Goal: Task Accomplishment & Management: Complete application form

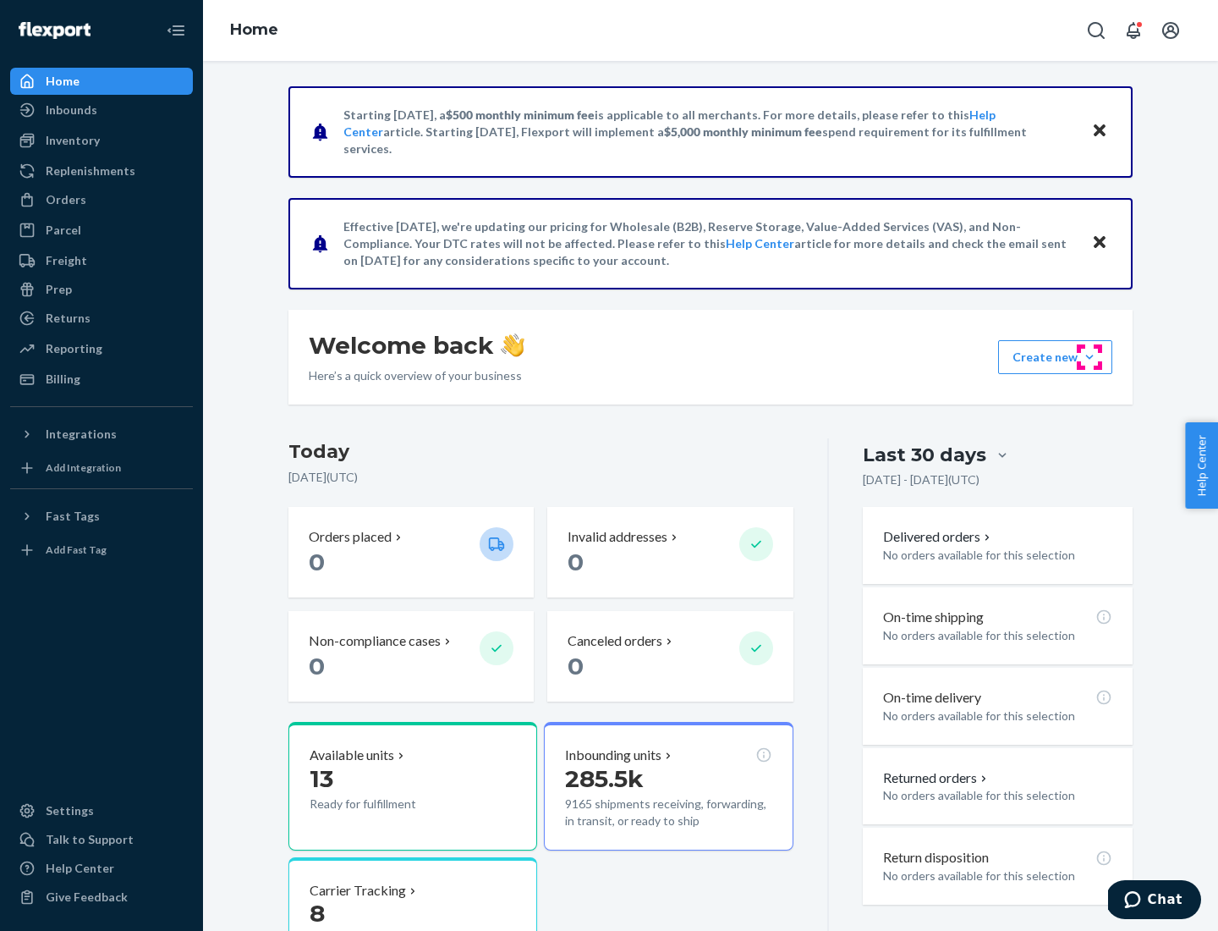
click at [1090, 357] on button "Create new Create new inbound Create new order Create new product" at bounding box center [1055, 357] width 114 height 34
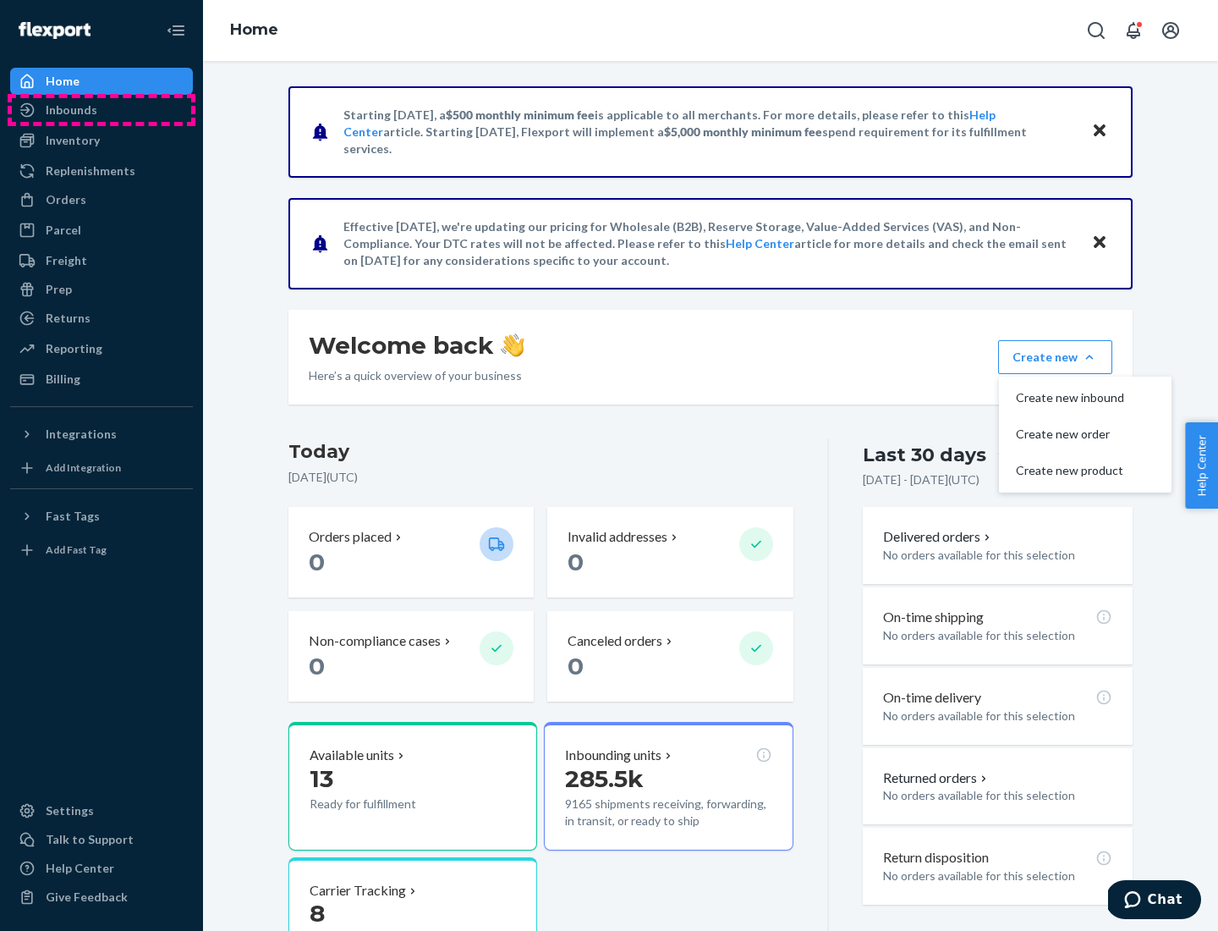
click at [102, 110] on div "Inbounds" at bounding box center [101, 110] width 179 height 24
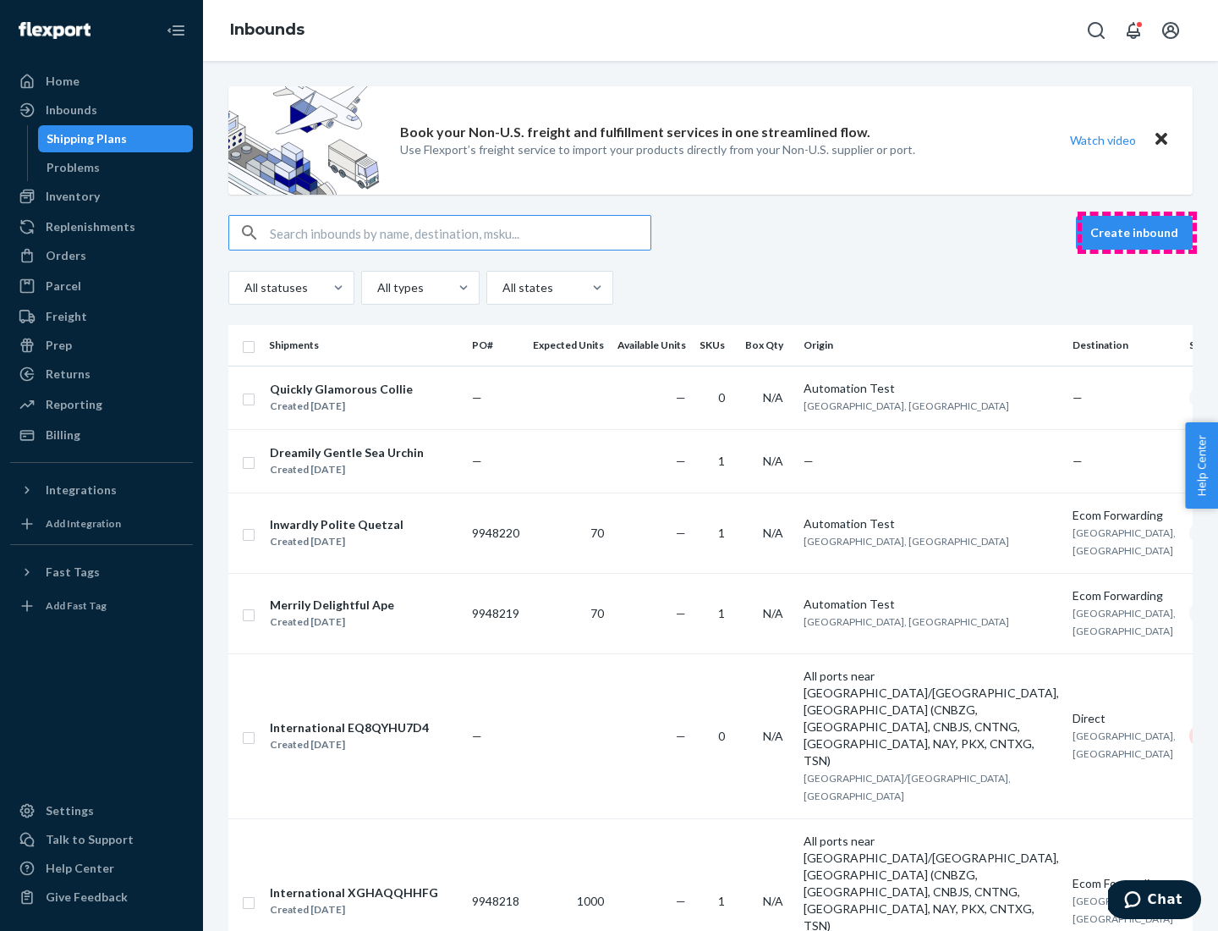
click at [1137, 233] on button "Create inbound" at bounding box center [1134, 233] width 117 height 34
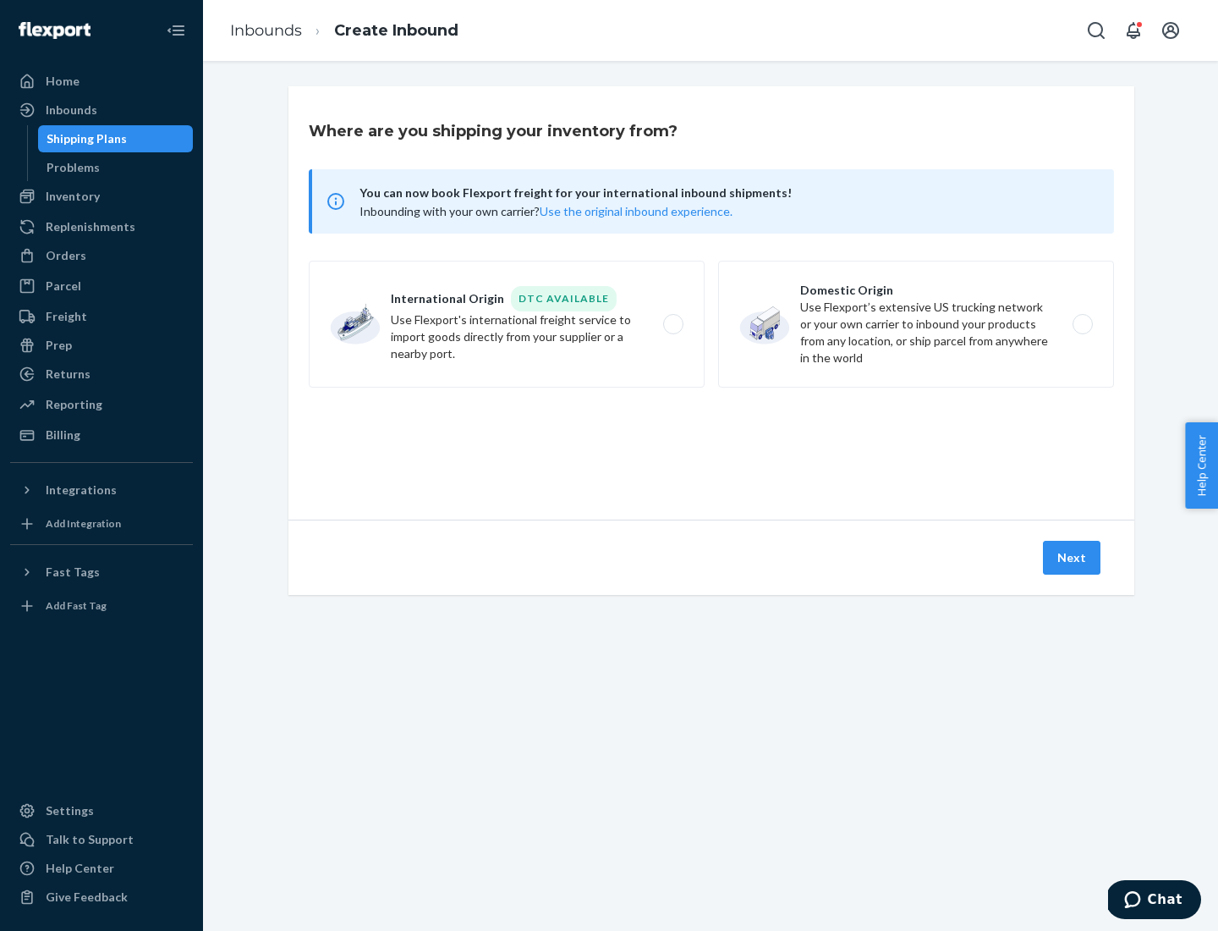
click at [916, 324] on label "Domestic Origin Use Flexport’s extensive US trucking network or your own carrie…" at bounding box center [916, 324] width 396 height 127
click at [1082, 324] on input "Domestic Origin Use Flexport’s extensive US trucking network or your own carrie…" at bounding box center [1087, 324] width 11 height 11
radio input "true"
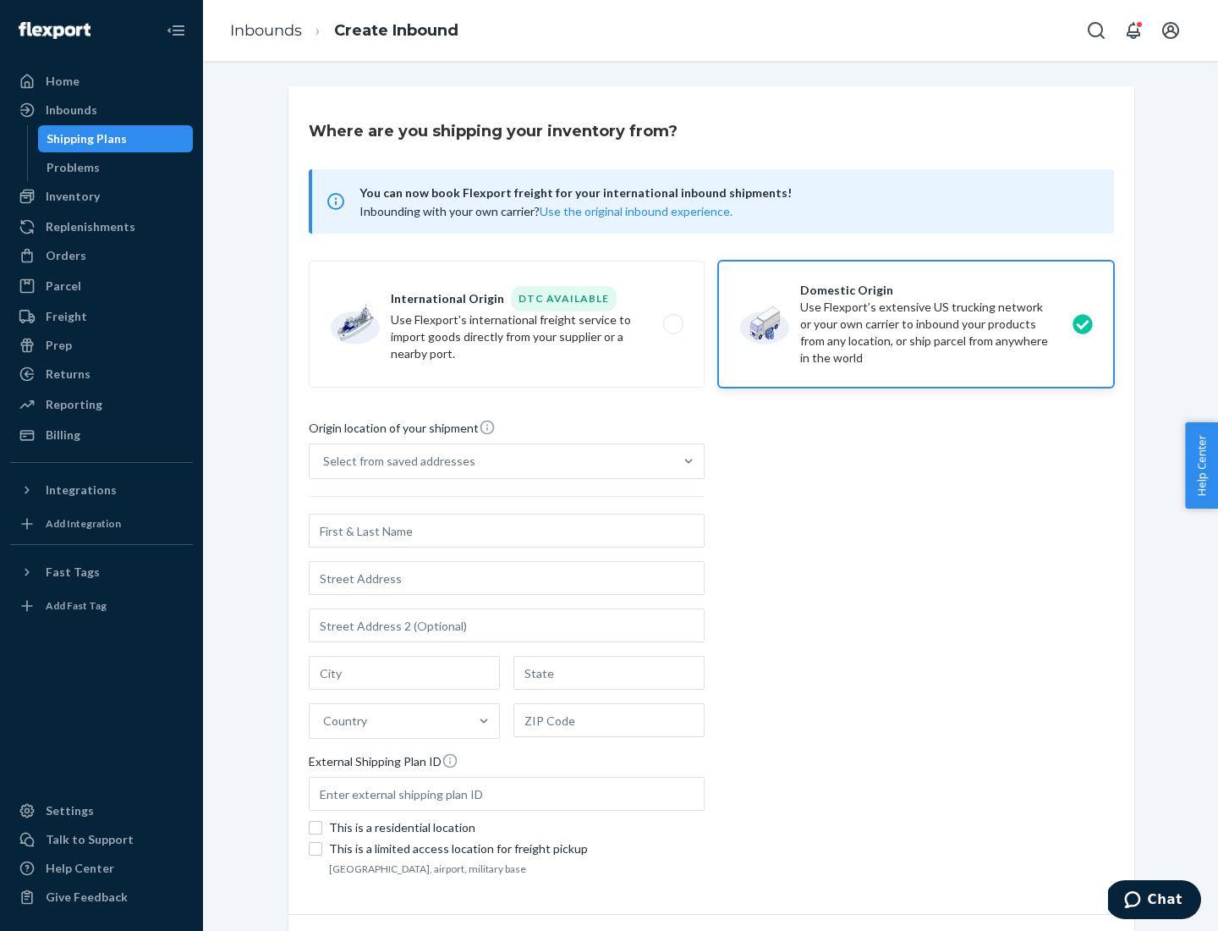
click at [395, 461] on div "Select from saved addresses" at bounding box center [399, 461] width 152 height 17
click at [325, 461] on input "Select from saved addresses" at bounding box center [324, 461] width 2 height 17
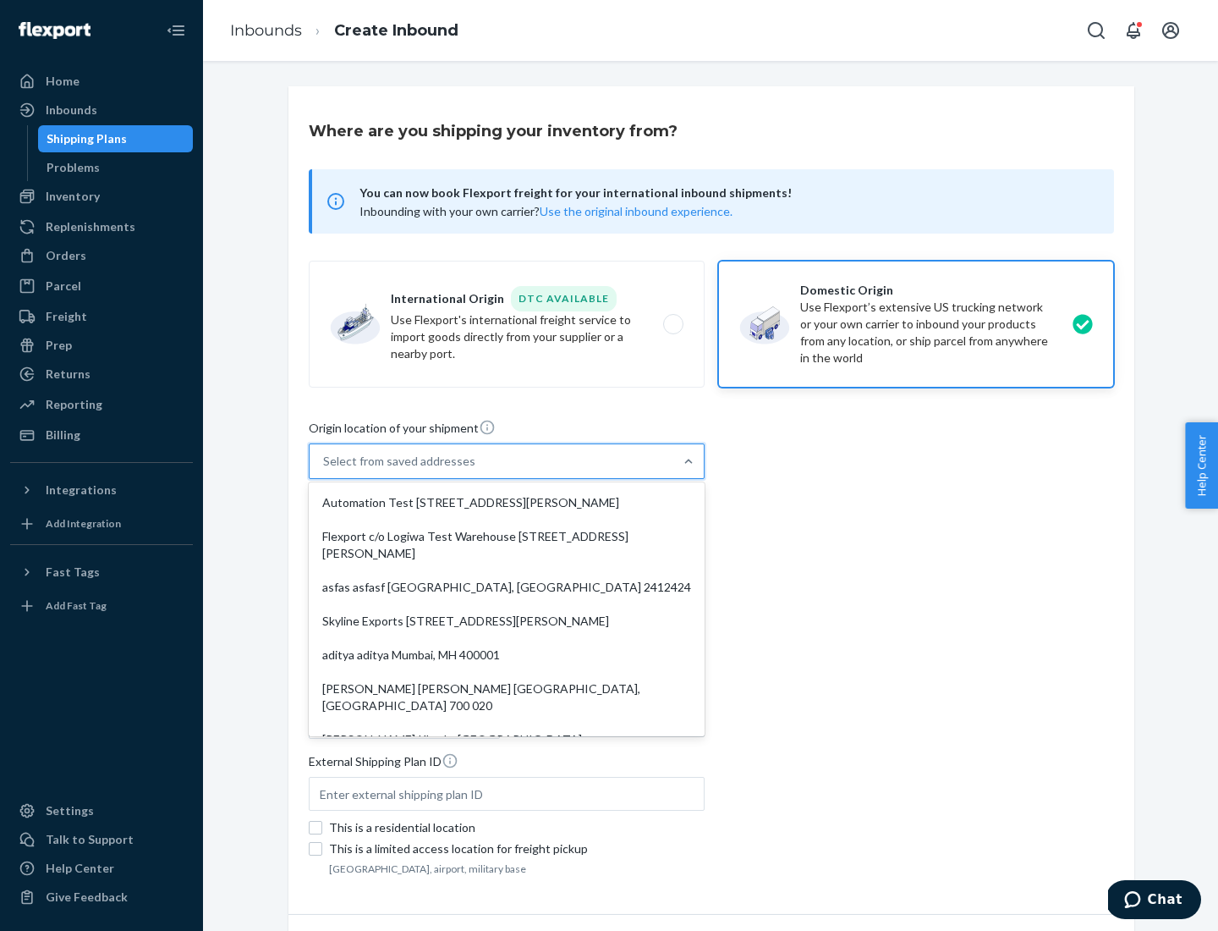
scroll to position [7, 0]
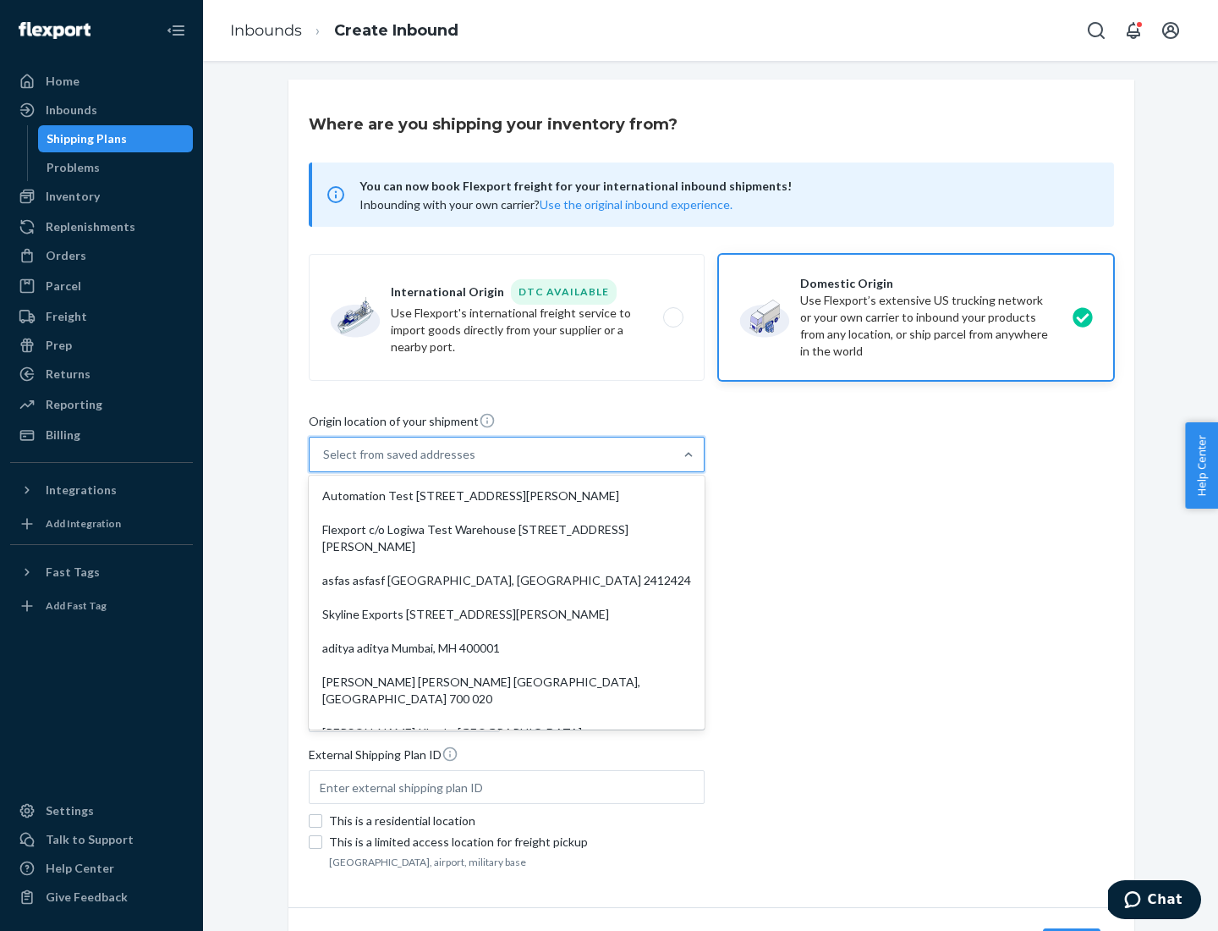
click at [507, 496] on div "Automation Test [STREET_ADDRESS][PERSON_NAME]" at bounding box center [506, 496] width 389 height 34
click at [325, 463] on input "option Automation Test [STREET_ADDRESS][PERSON_NAME]. 9 results available. Use …" at bounding box center [324, 454] width 2 height 17
type input "Automation Test"
type input "9th Floor"
type input "[GEOGRAPHIC_DATA]"
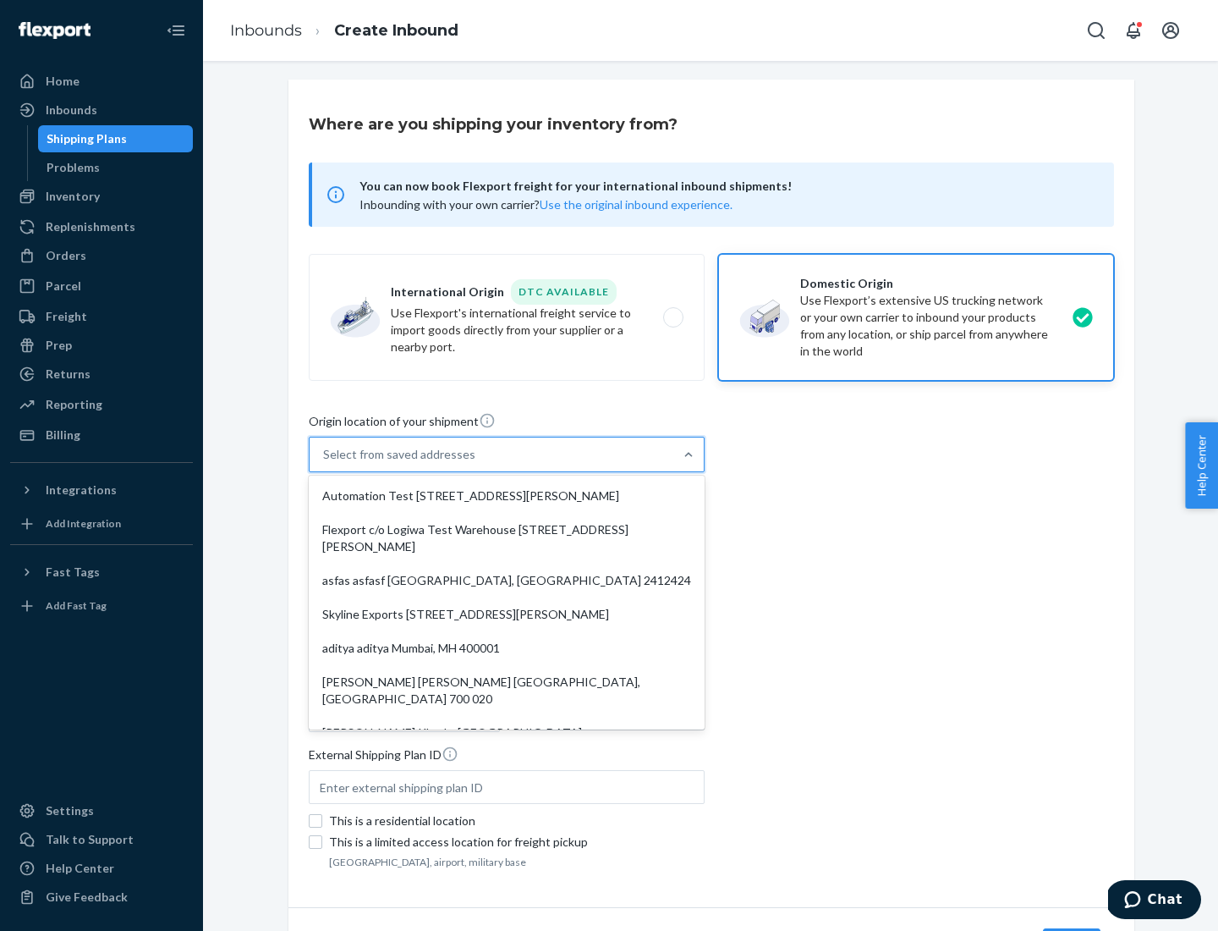
type input "CA"
type input "94104"
type input "[STREET_ADDRESS][PERSON_NAME]"
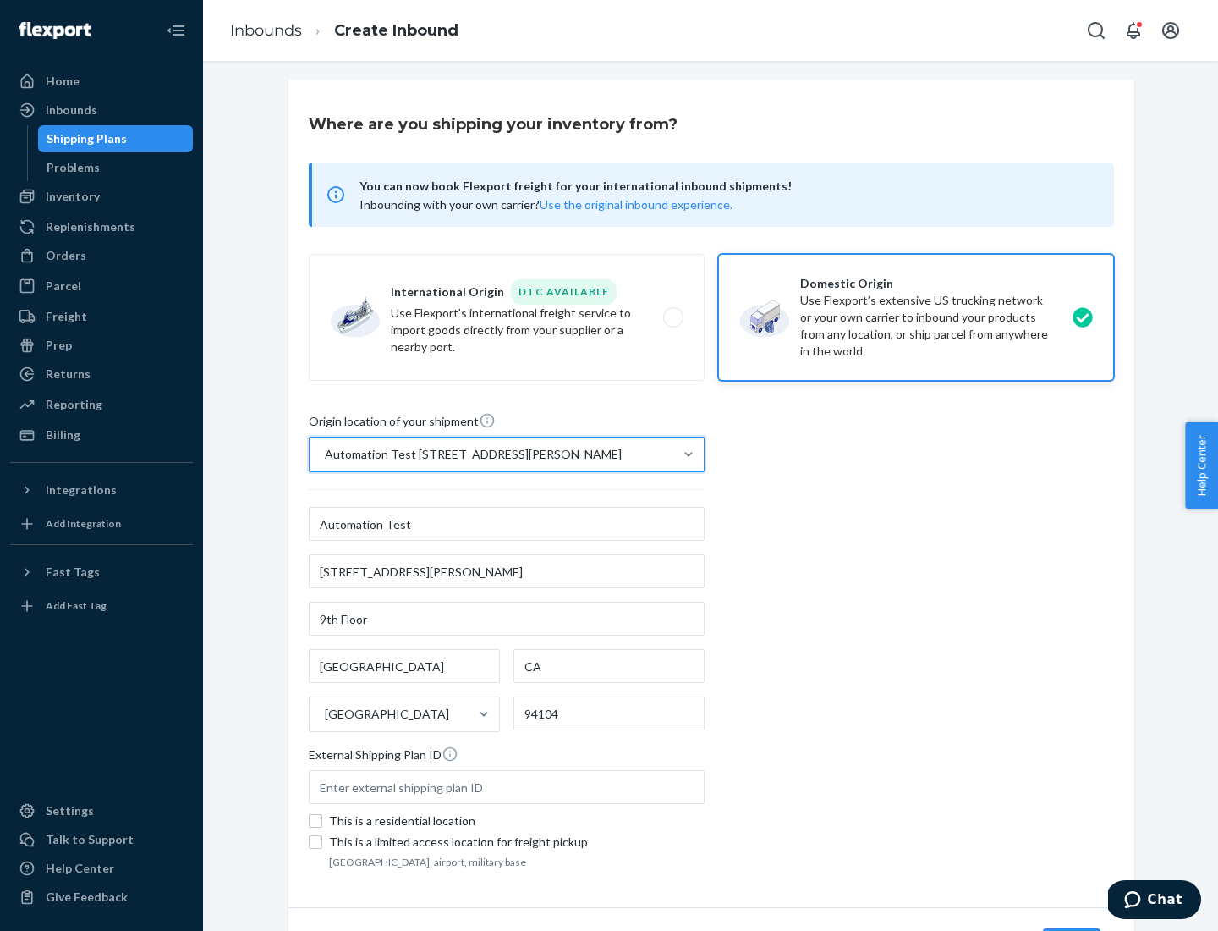
scroll to position [99, 0]
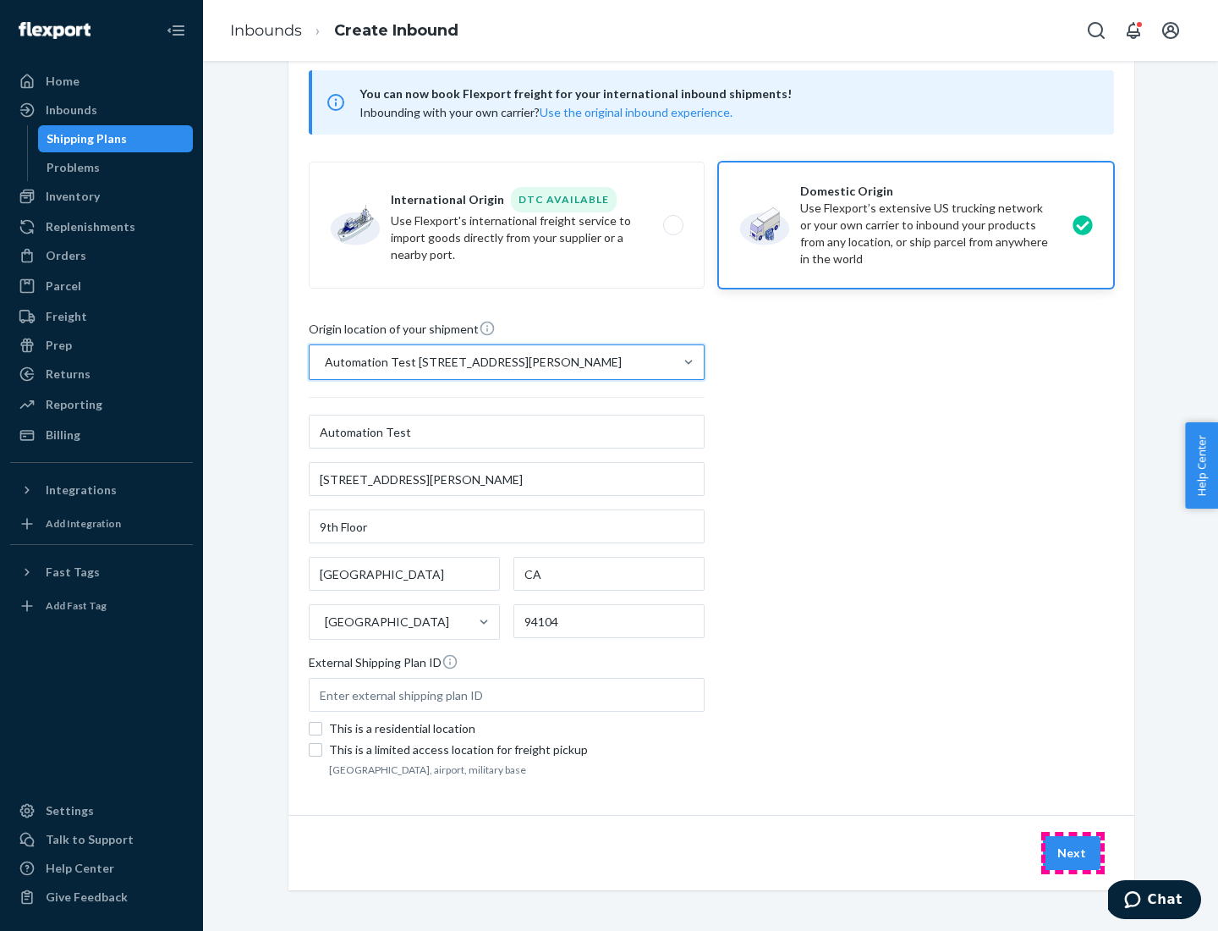
click at [1073, 853] on button "Next" at bounding box center [1072, 853] width 58 height 34
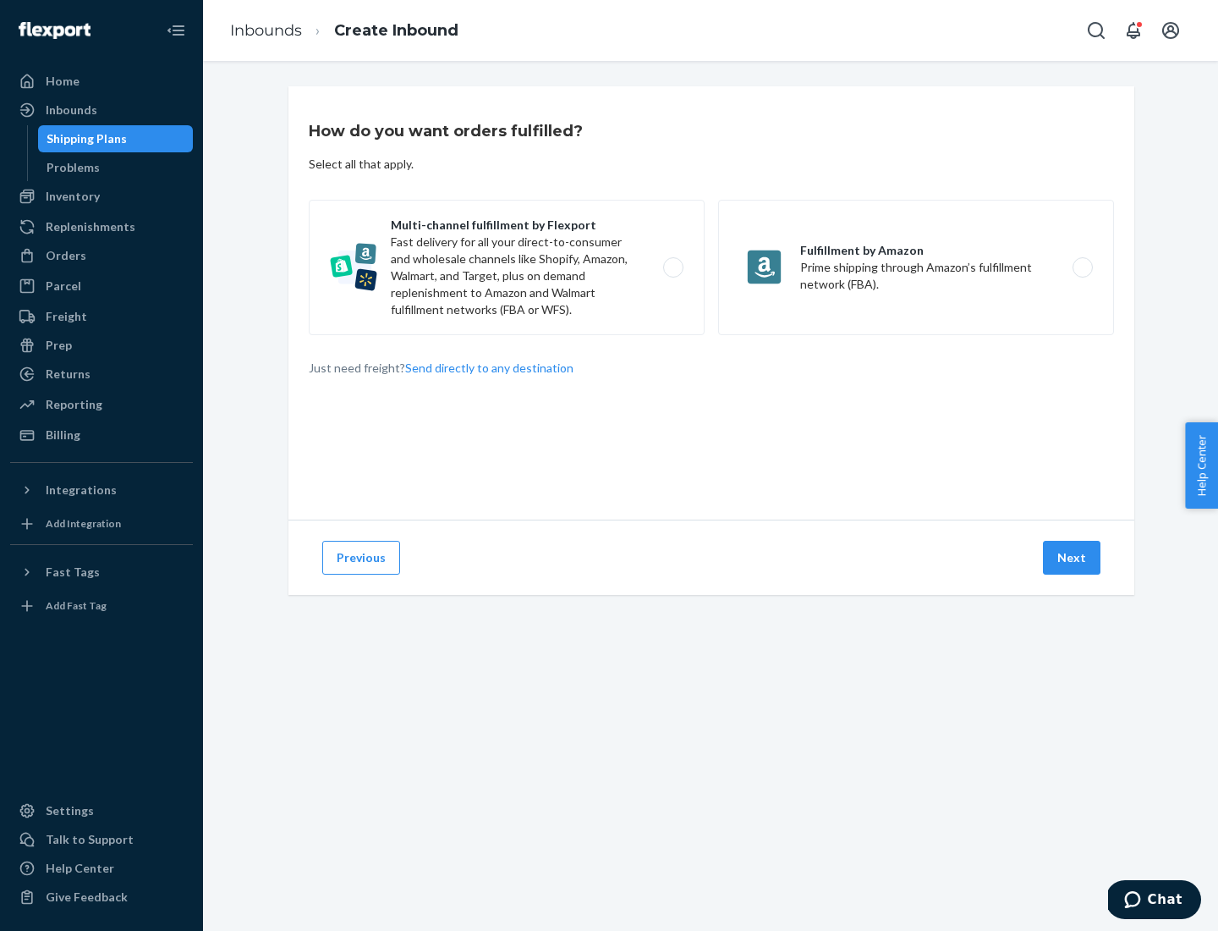
click at [507, 267] on label "Multi-channel fulfillment by Flexport Fast delivery for all your direct-to-cons…" at bounding box center [507, 267] width 396 height 135
click at [673, 267] on input "Multi-channel fulfillment by Flexport Fast delivery for all your direct-to-cons…" at bounding box center [678, 267] width 11 height 11
radio input "true"
click at [1073, 558] on button "Next" at bounding box center [1072, 558] width 58 height 34
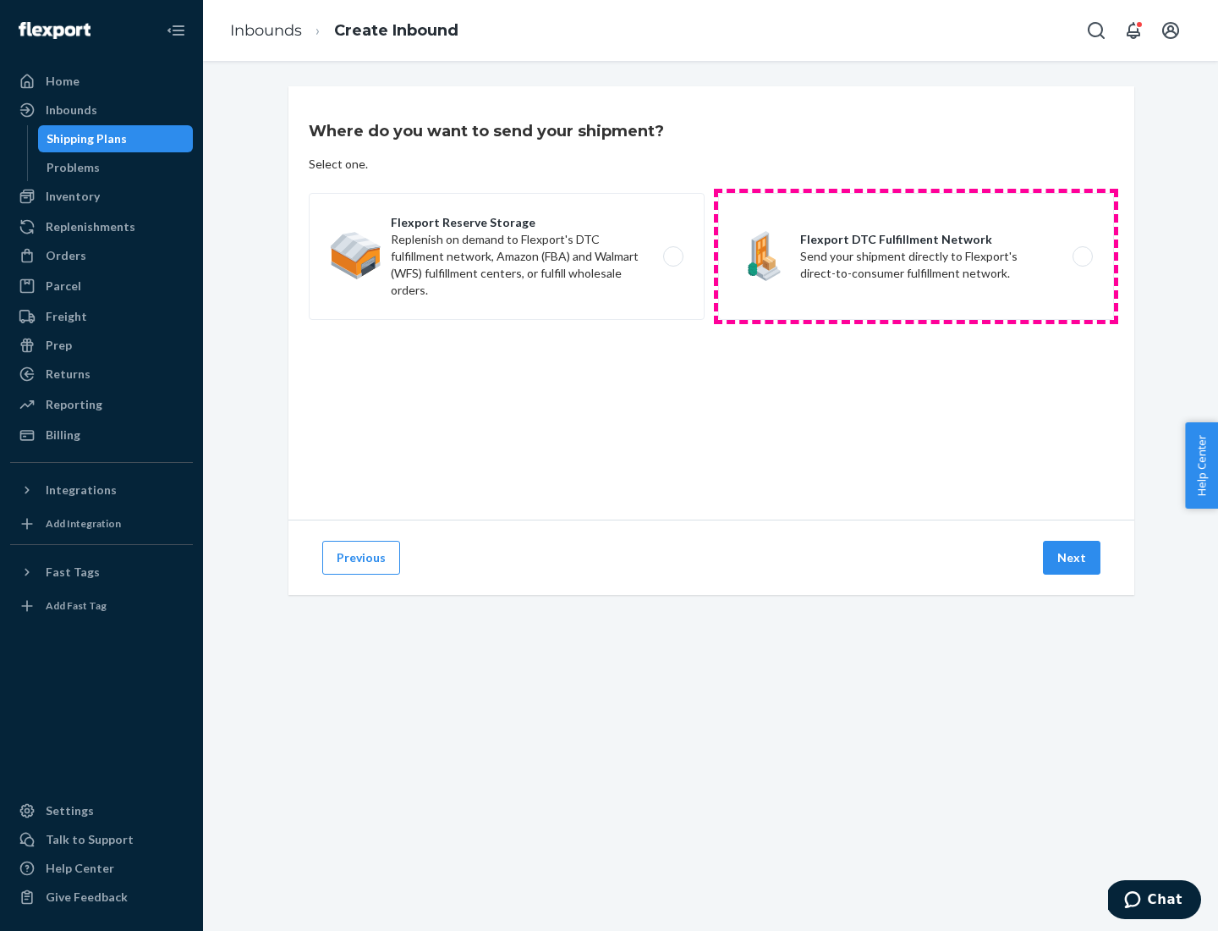
click at [916, 256] on label "Flexport DTC Fulfillment Network Send your shipment directly to Flexport's dire…" at bounding box center [916, 256] width 396 height 127
click at [1082, 256] on input "Flexport DTC Fulfillment Network Send your shipment directly to Flexport's dire…" at bounding box center [1087, 256] width 11 height 11
radio input "true"
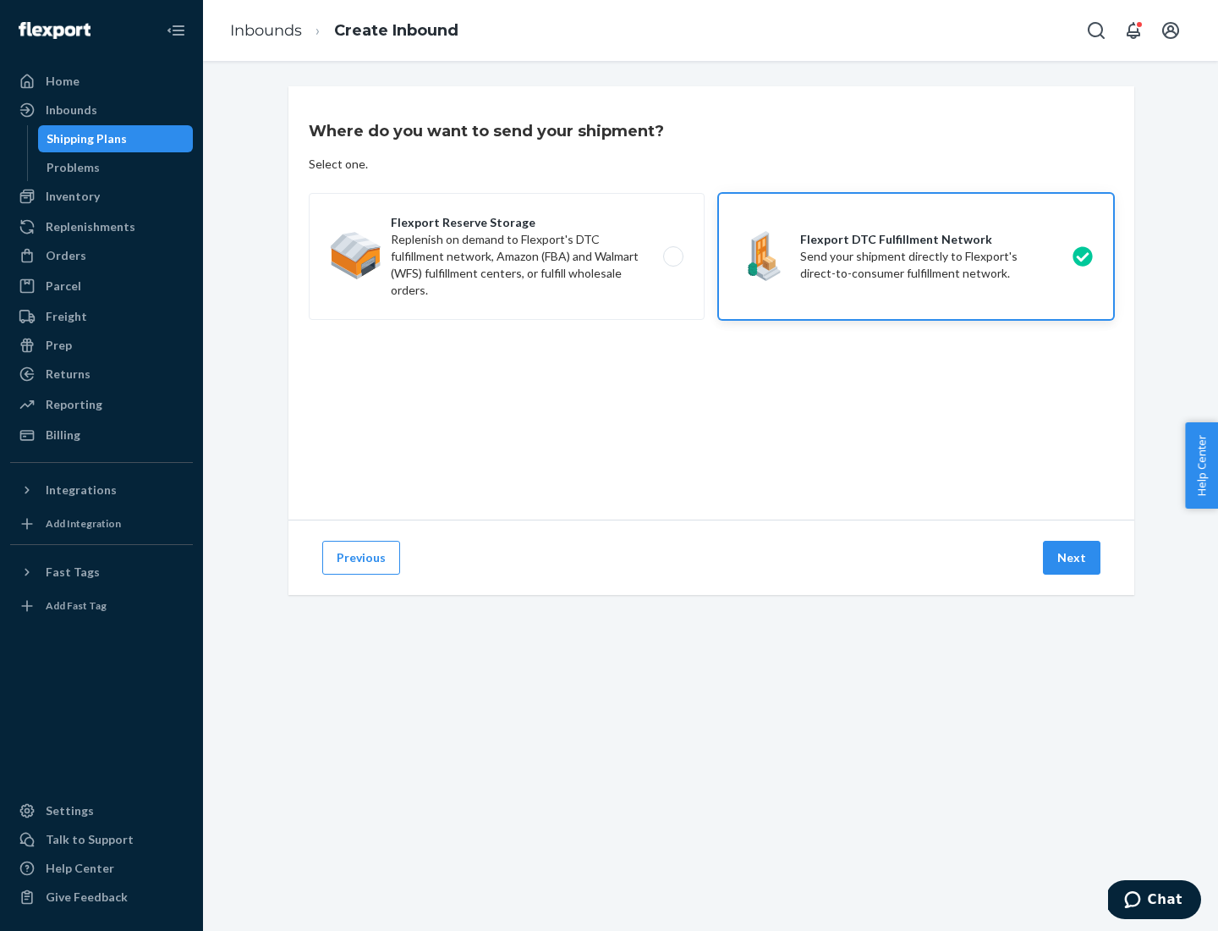
click at [1073, 558] on button "Next" at bounding box center [1072, 558] width 58 height 34
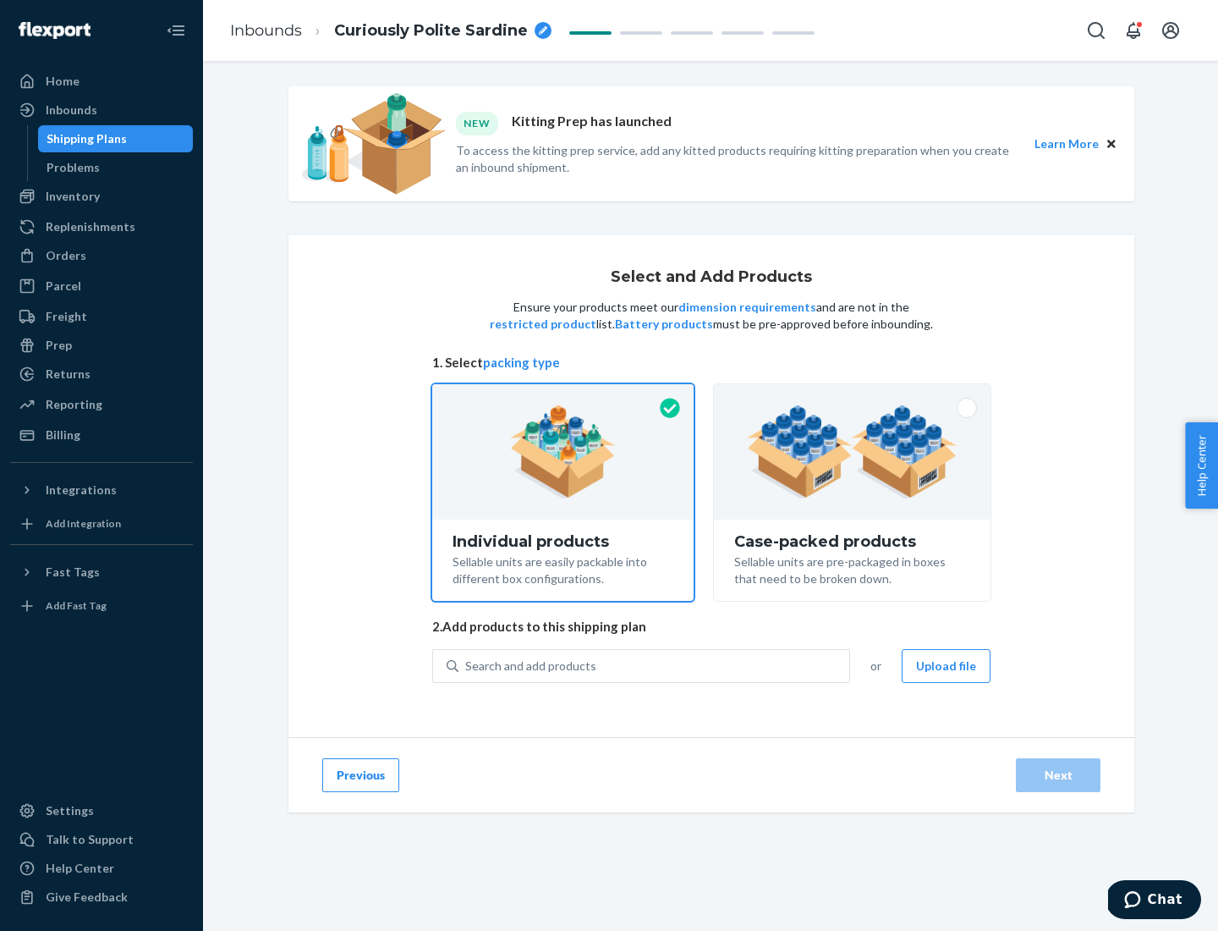
click at [853, 452] on img at bounding box center [852, 451] width 211 height 93
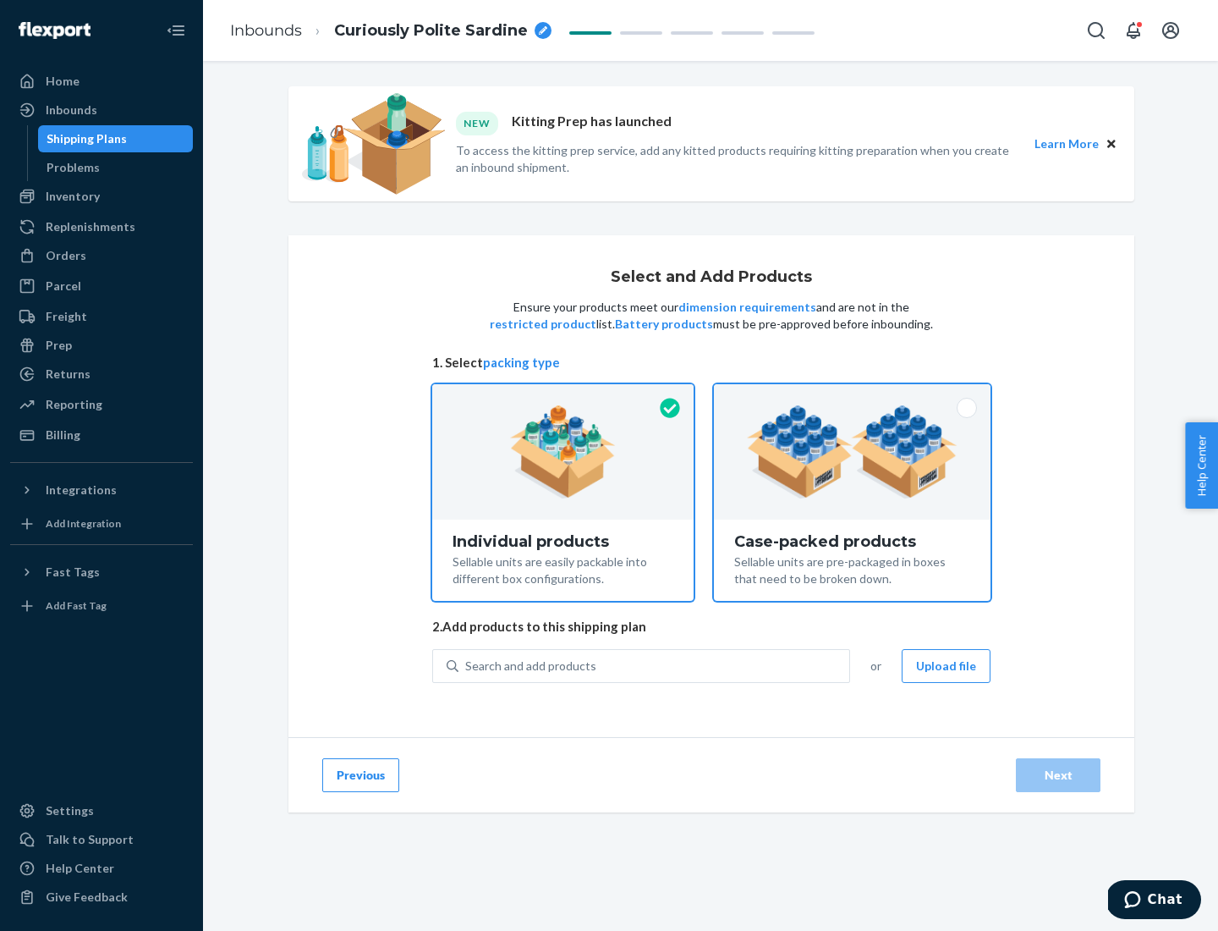
click at [853, 395] on input "Case-packed products Sellable units are pre-packaged in boxes that need to be b…" at bounding box center [852, 389] width 11 height 11
radio input "true"
radio input "false"
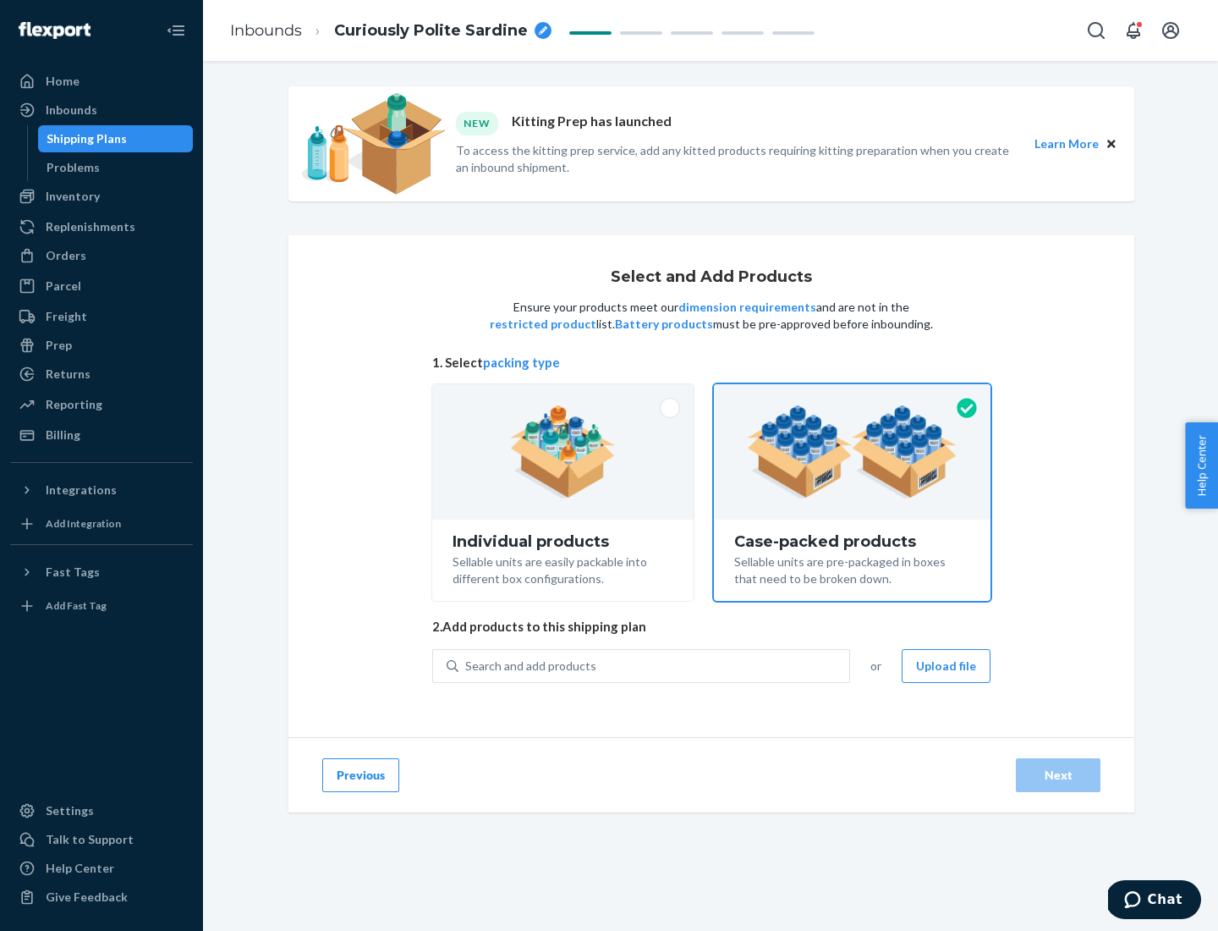
click at [655, 665] on div "Search and add products" at bounding box center [654, 666] width 391 height 30
click at [467, 665] on input "Search and add products" at bounding box center [466, 665] width 2 height 17
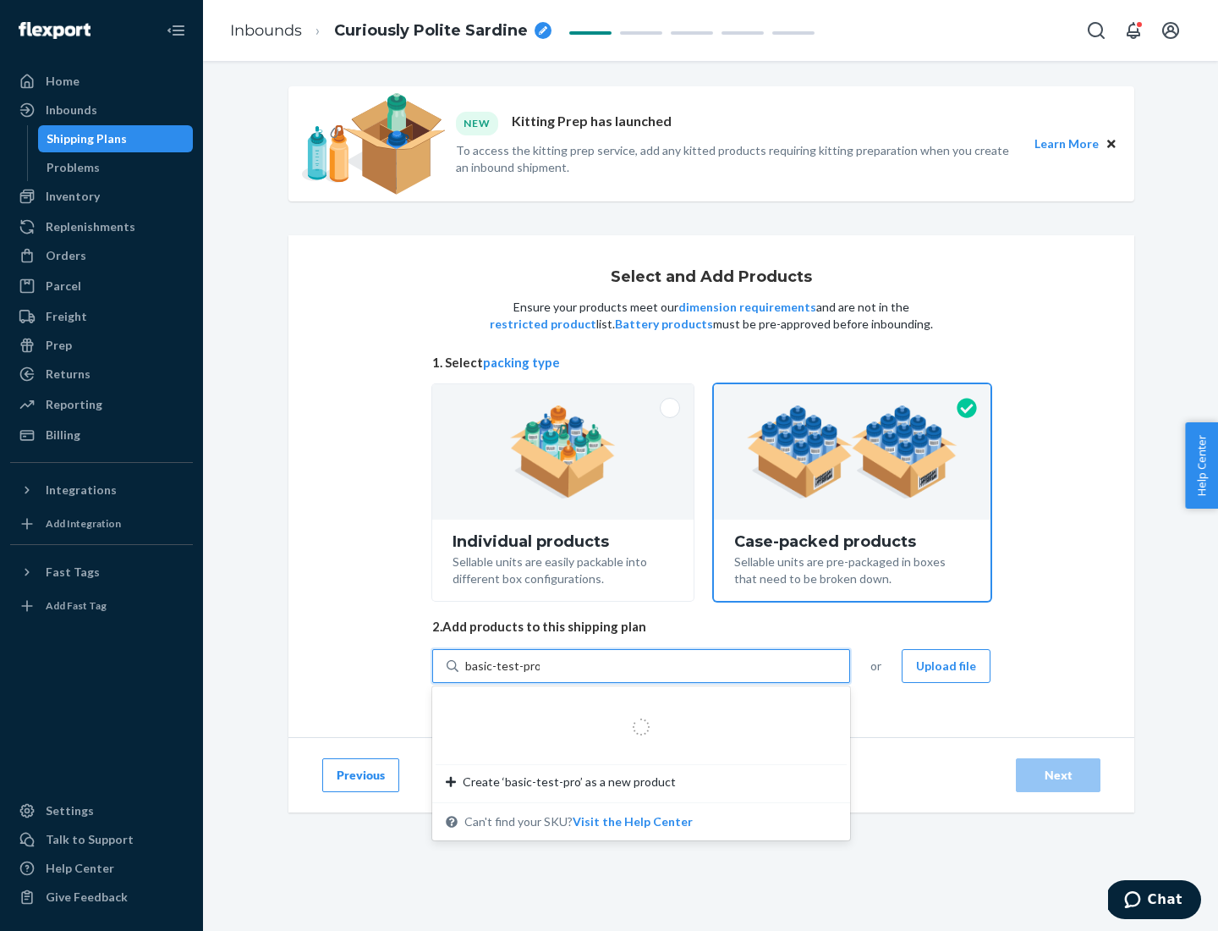
type input "basic-test-product-1"
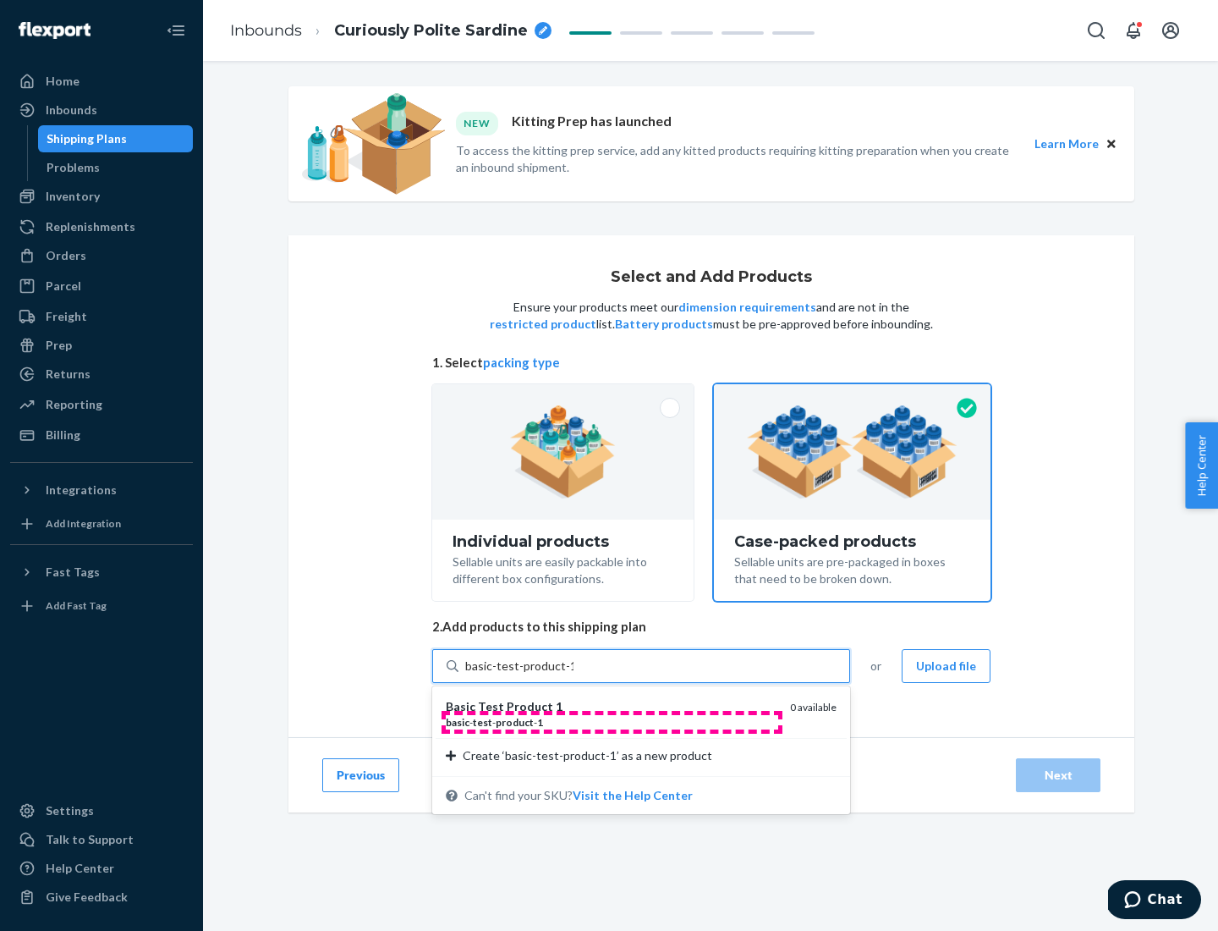
click at [612, 722] on div "basic - test - product - 1" at bounding box center [611, 722] width 331 height 14
click at [574, 674] on input "basic-test-product-1" at bounding box center [519, 665] width 108 height 17
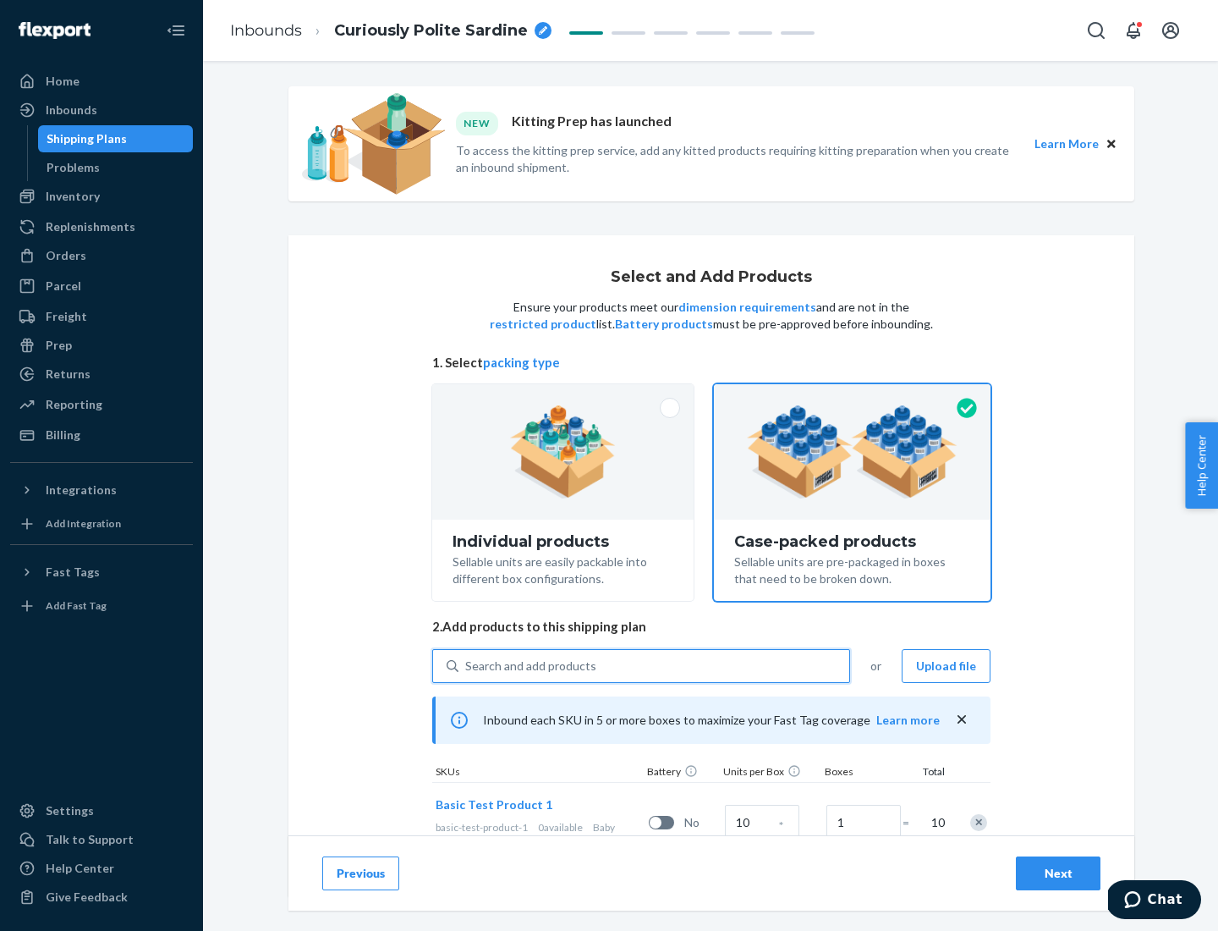
scroll to position [61, 0]
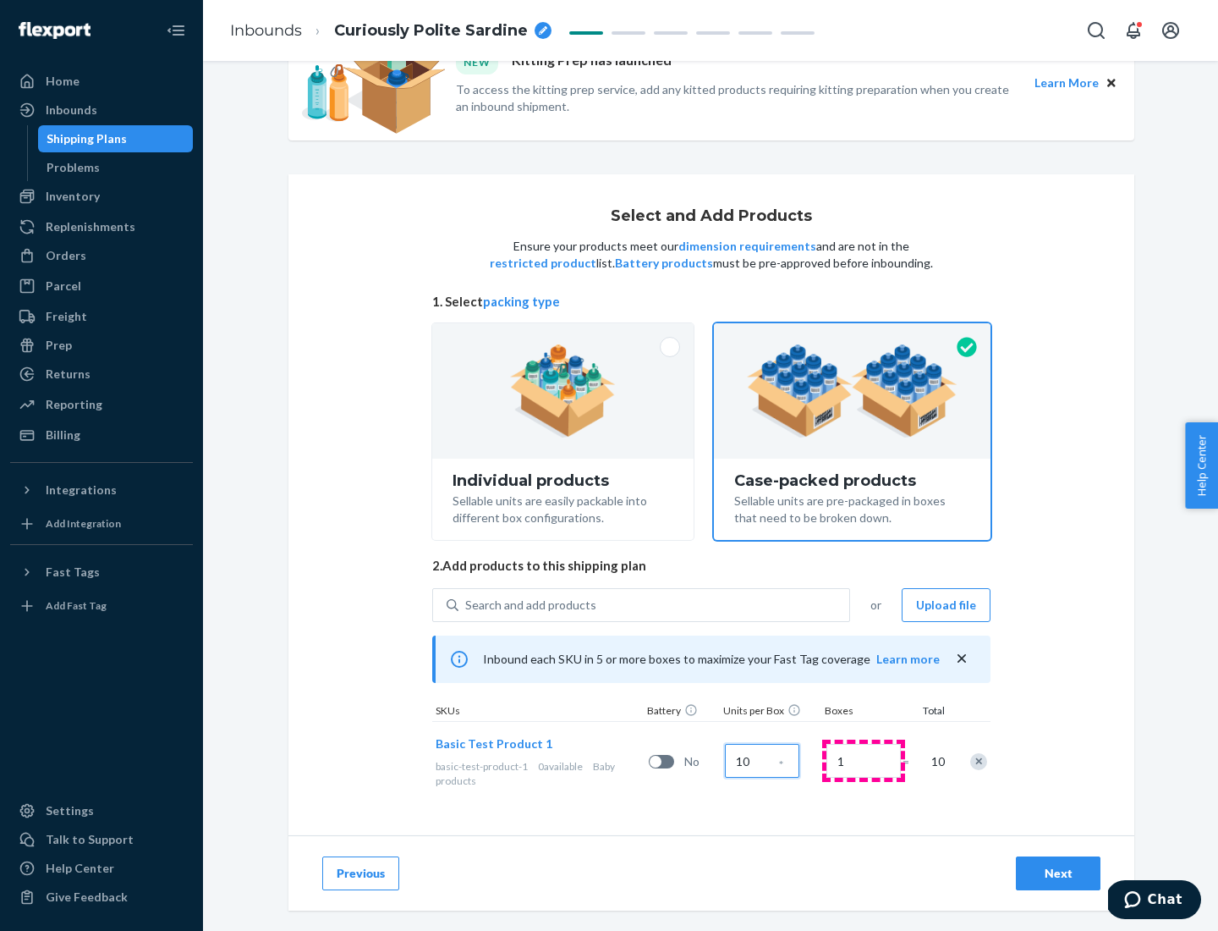
type input "10"
type input "7"
click at [1059, 873] on div "Next" at bounding box center [1059, 873] width 56 height 17
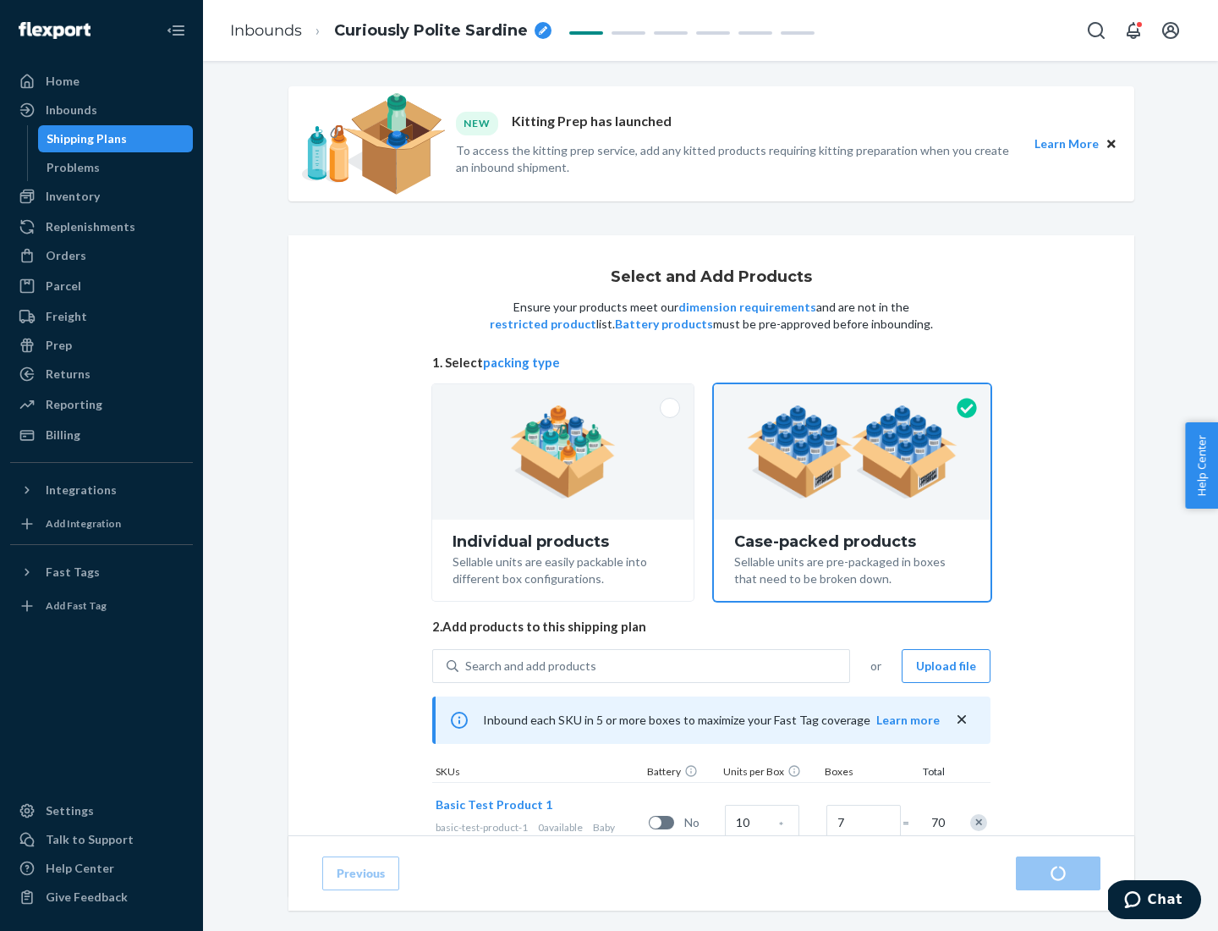
radio input "true"
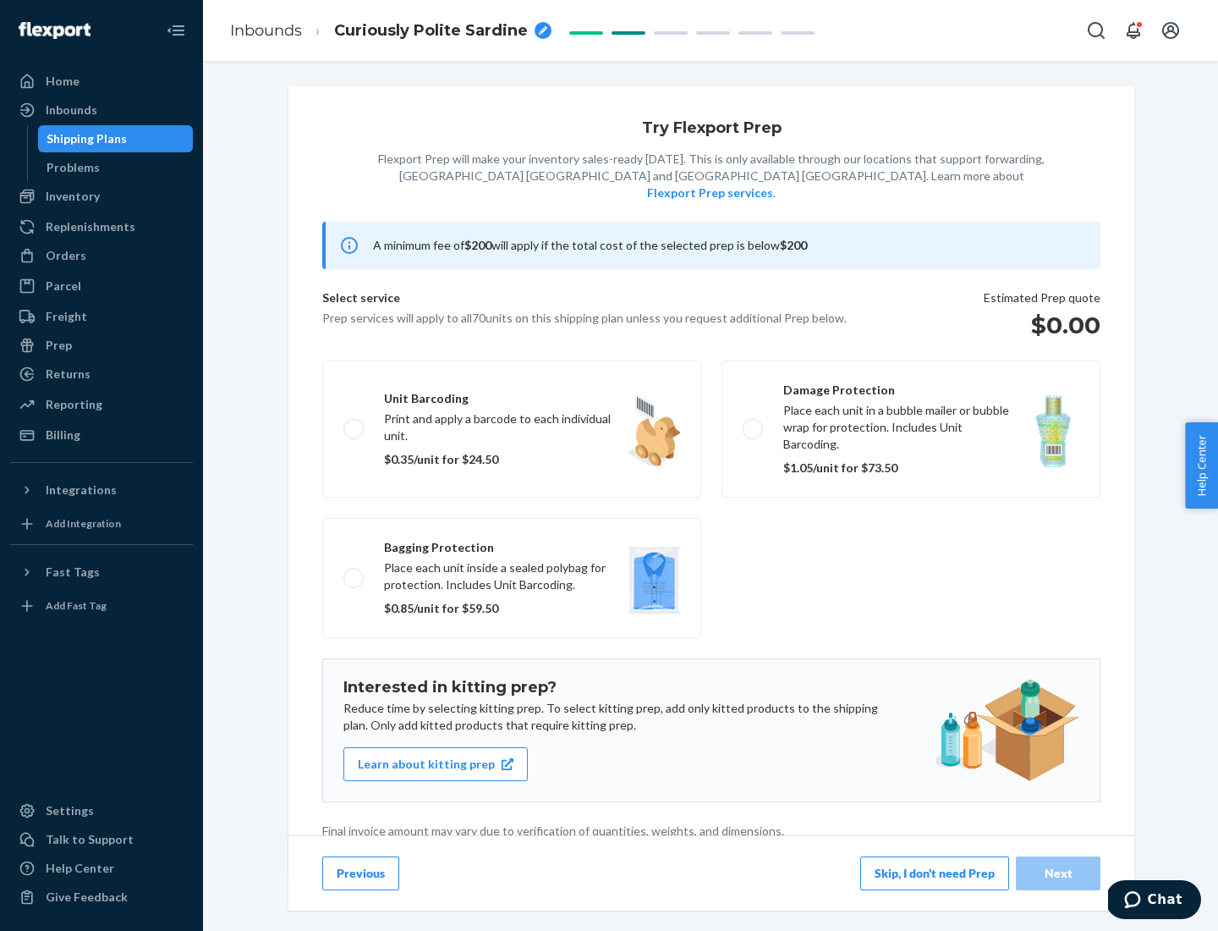
scroll to position [4, 0]
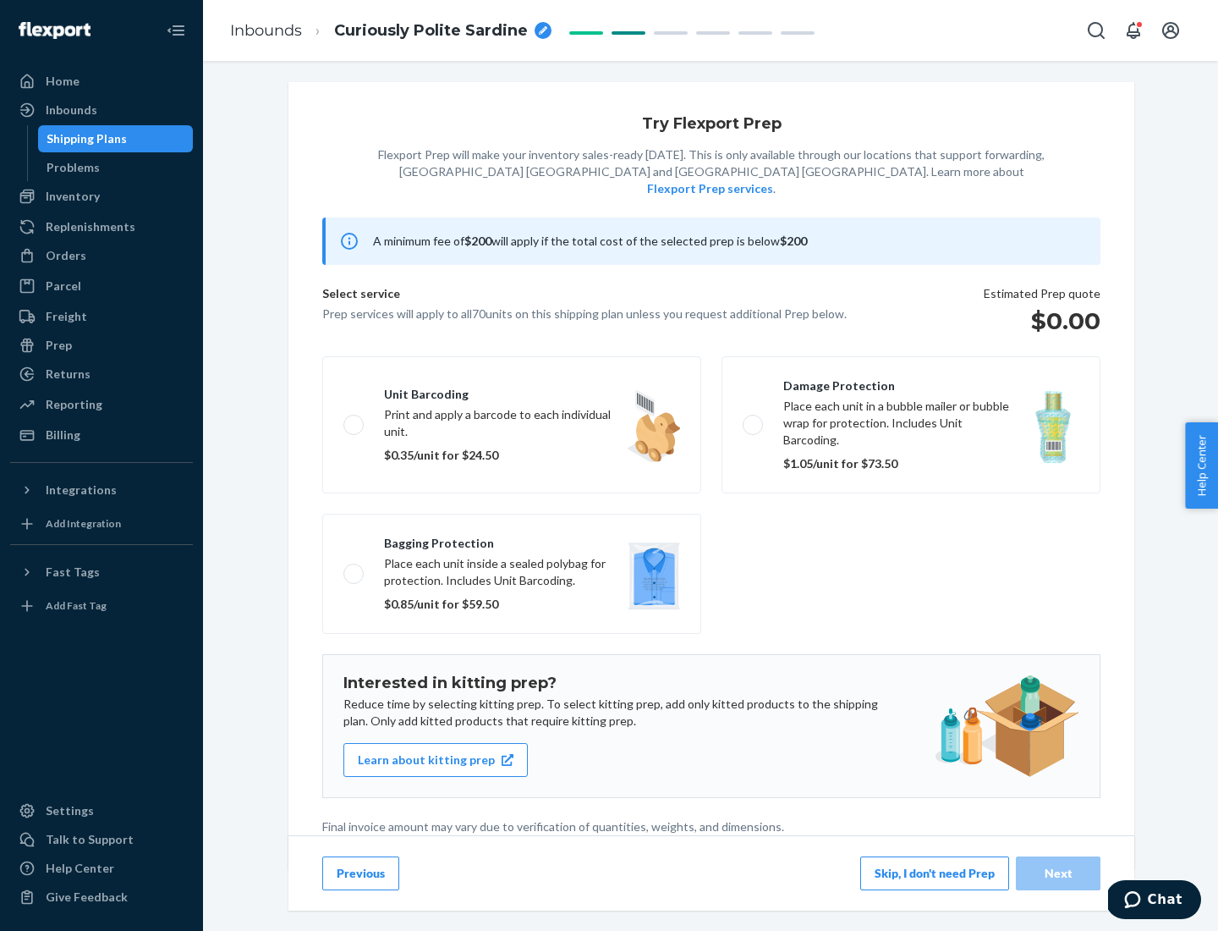
click at [512, 539] on label "Bagging protection Place each unit inside a sealed polybag for protection. Incl…" at bounding box center [511, 574] width 379 height 120
click at [355, 568] on input "Bagging protection Place each unit inside a sealed polybag for protection. Incl…" at bounding box center [349, 573] width 11 height 11
checkbox input "true"
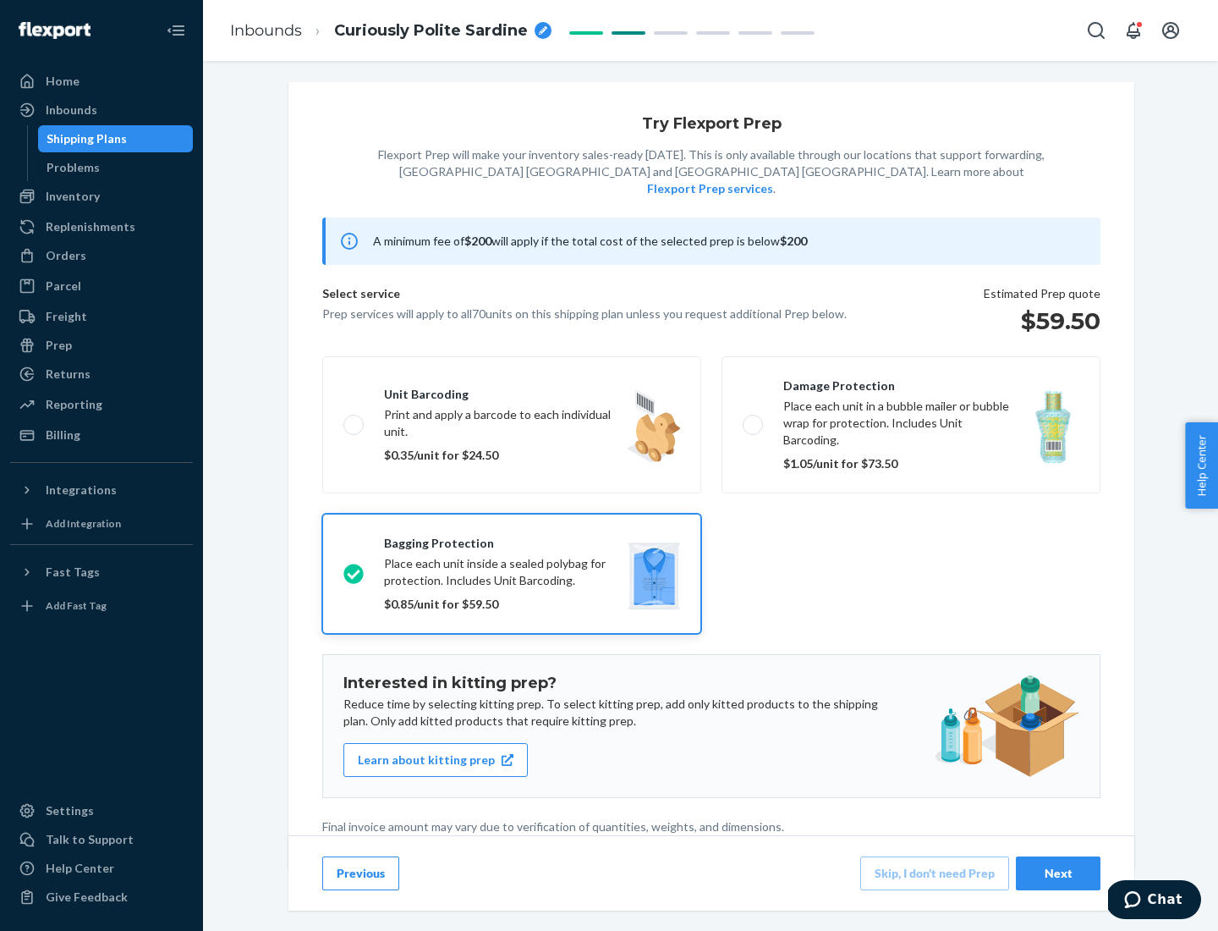
click at [1059, 872] on div "Next" at bounding box center [1059, 873] width 56 height 17
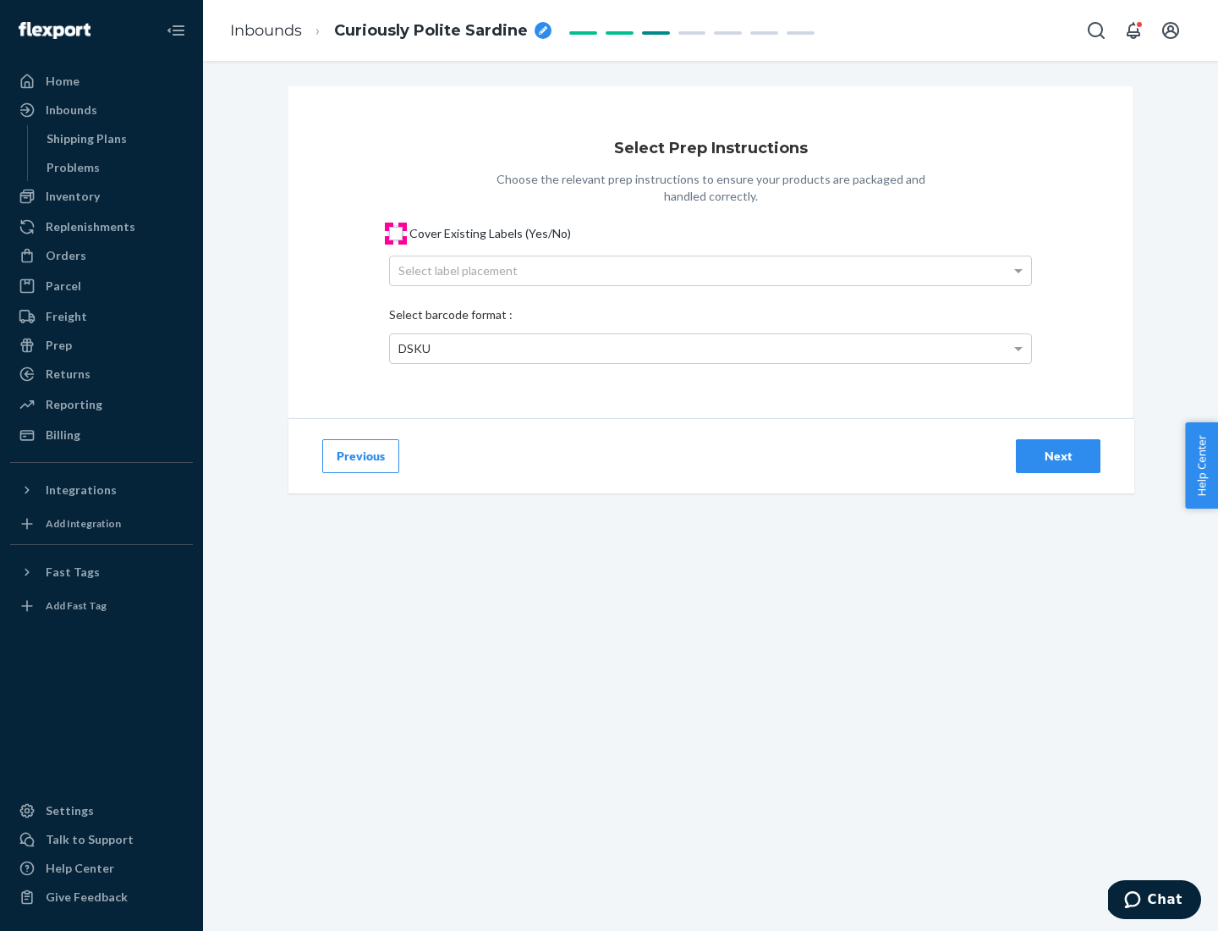
click at [396, 233] on input "Cover Existing Labels (Yes/No)" at bounding box center [396, 234] width 14 height 14
checkbox input "true"
click at [711, 270] on div "Select label placement" at bounding box center [710, 270] width 641 height 29
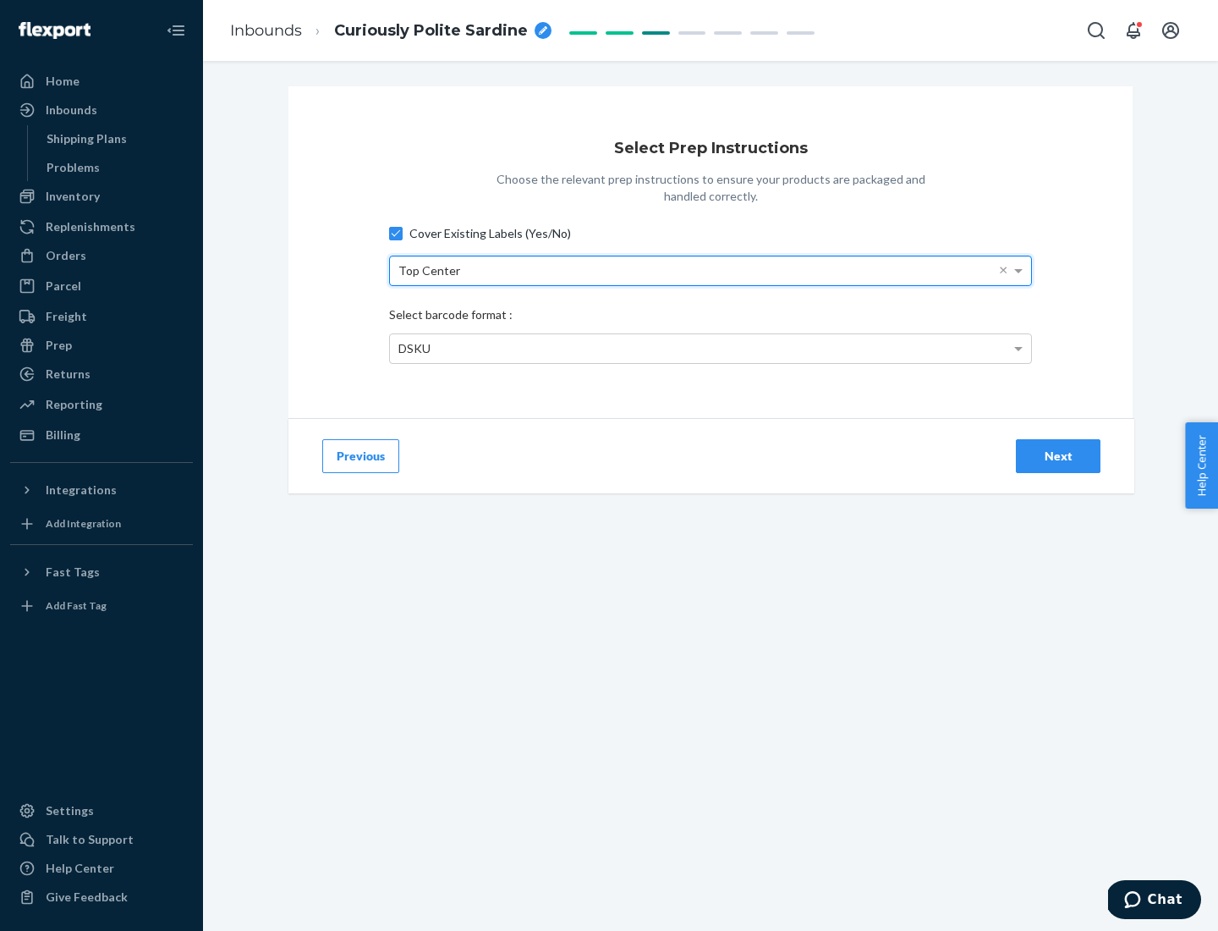
click at [711, 348] on div "DSKU" at bounding box center [710, 348] width 641 height 29
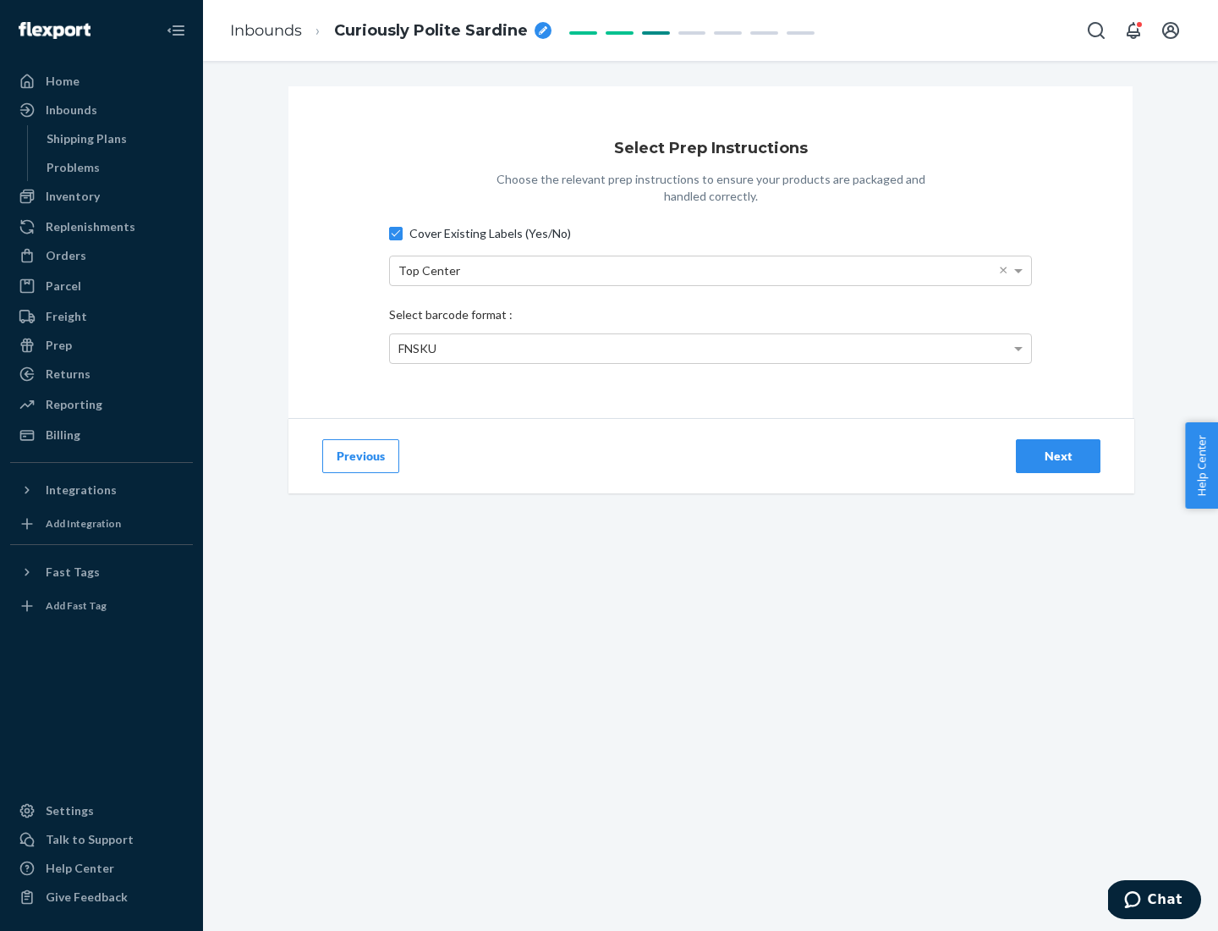
click at [1059, 455] on div "Next" at bounding box center [1059, 456] width 56 height 17
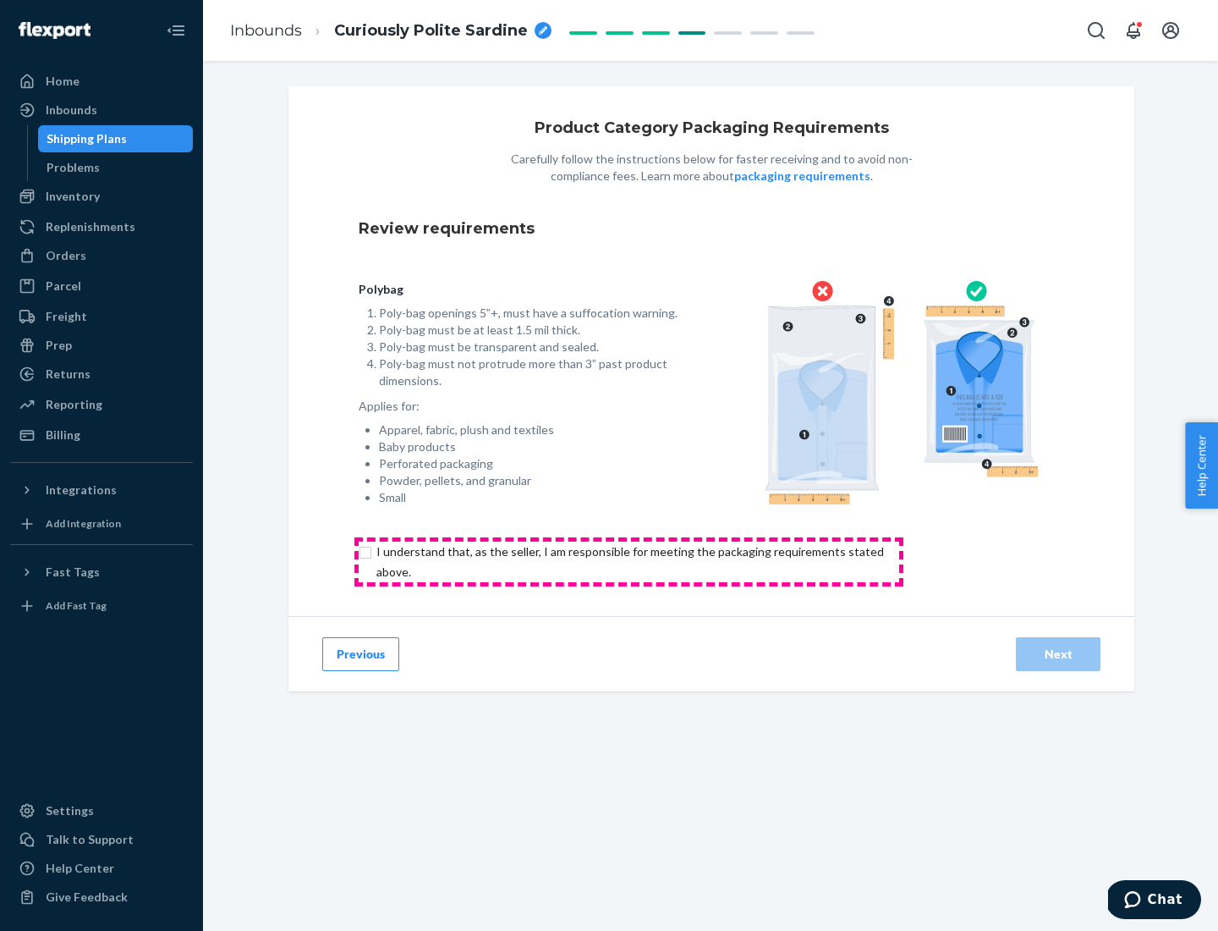
click at [629, 561] on input "checkbox" at bounding box center [640, 562] width 563 height 41
checkbox input "true"
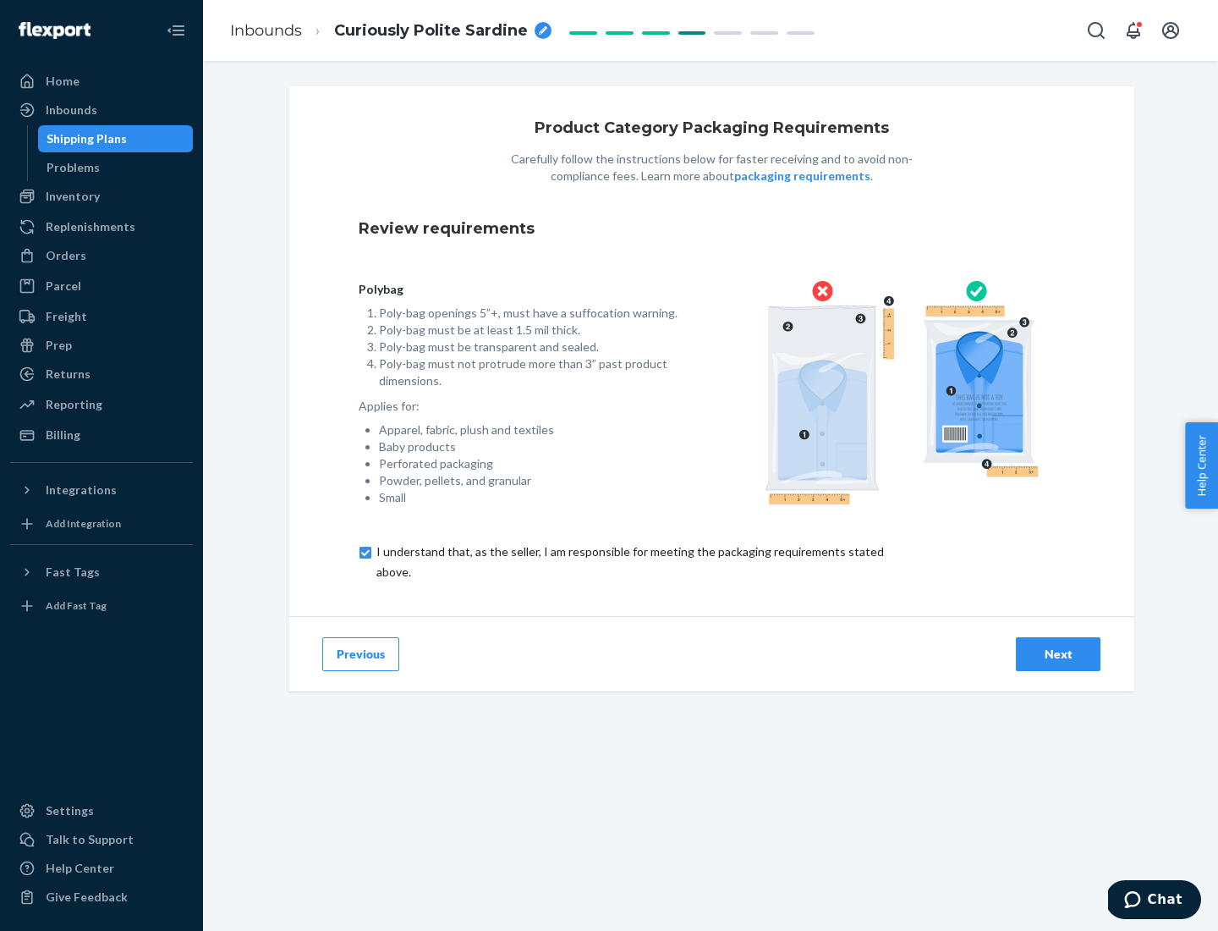
click at [1059, 653] on div "Next" at bounding box center [1059, 654] width 56 height 17
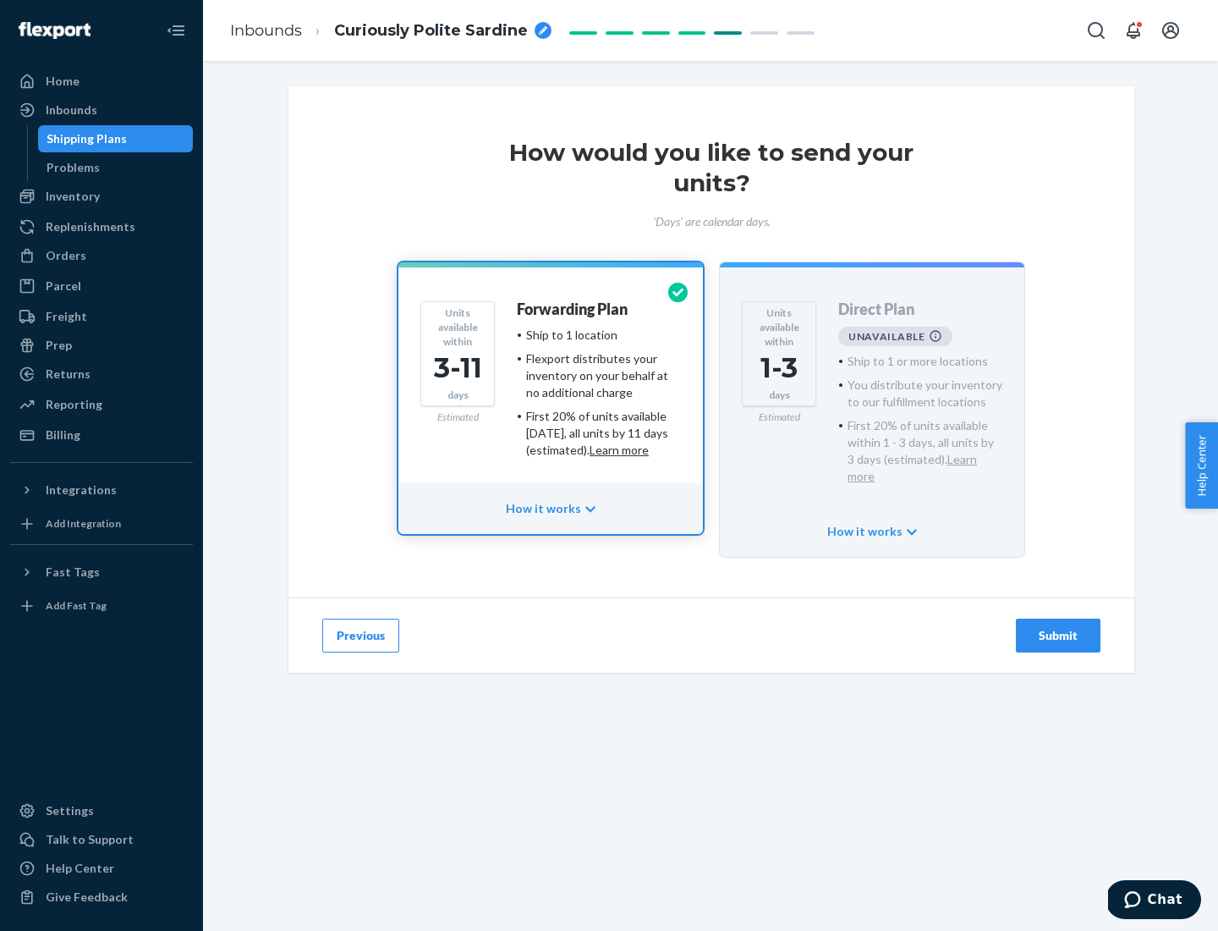
click at [574, 309] on h4 "Forwarding Plan" at bounding box center [572, 309] width 111 height 17
click at [1059, 627] on div "Submit" at bounding box center [1059, 635] width 56 height 17
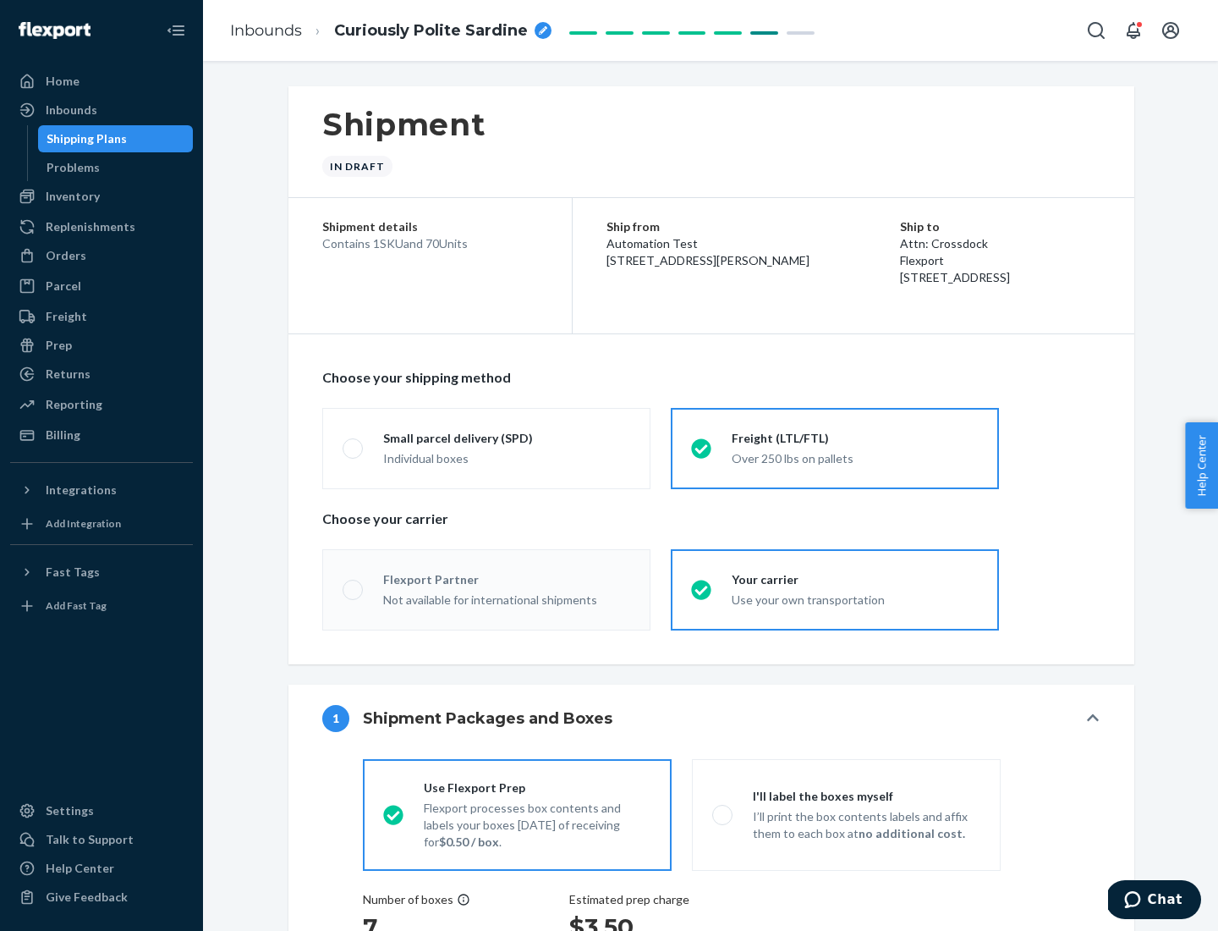
radio input "true"
radio input "false"
radio input "true"
radio input "false"
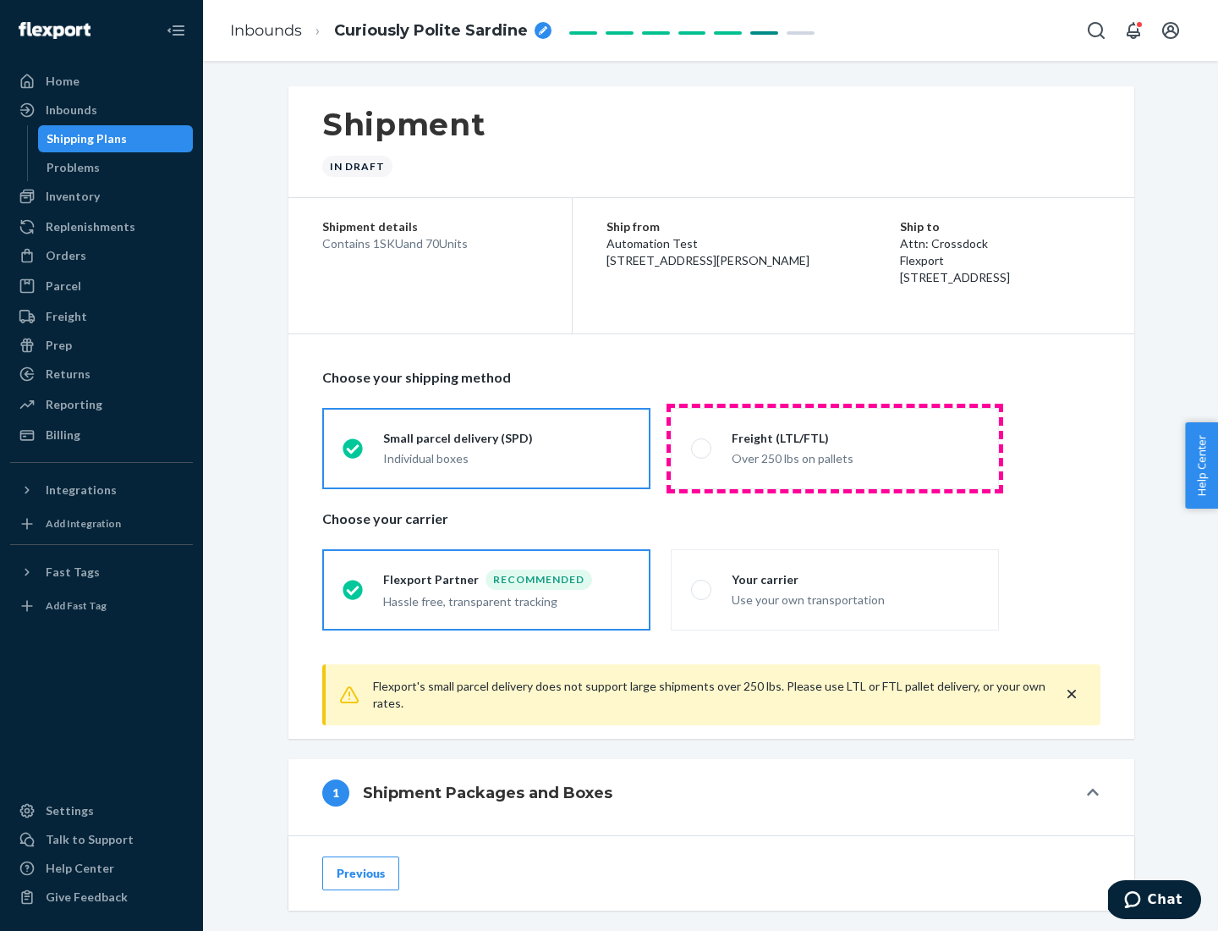
click at [835, 448] on div "Over 250 lbs on pallets" at bounding box center [855, 457] width 247 height 20
click at [702, 448] on input "Freight (LTL/FTL) Over 250 lbs on pallets" at bounding box center [696, 448] width 11 height 11
radio input "true"
radio input "false"
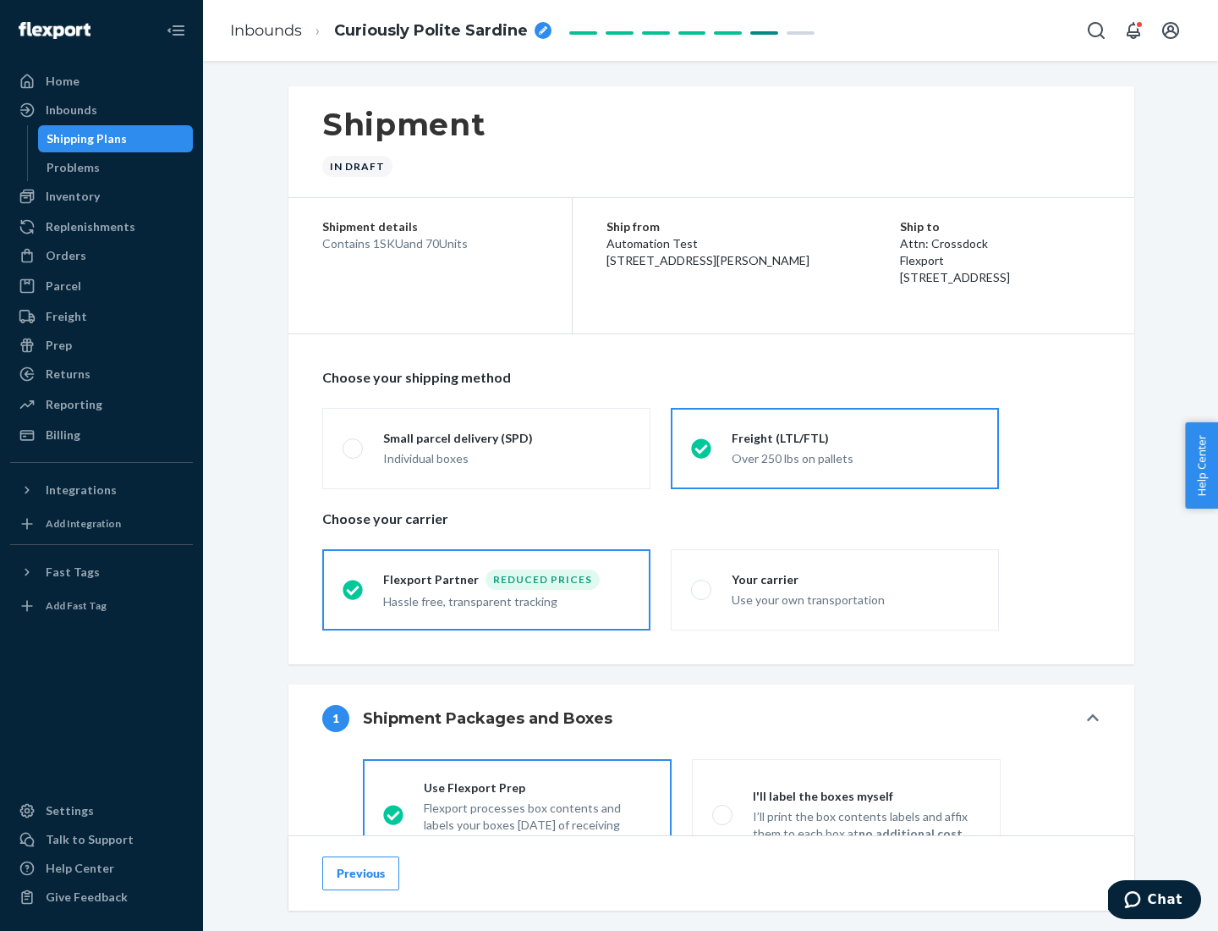
scroll to position [94, 0]
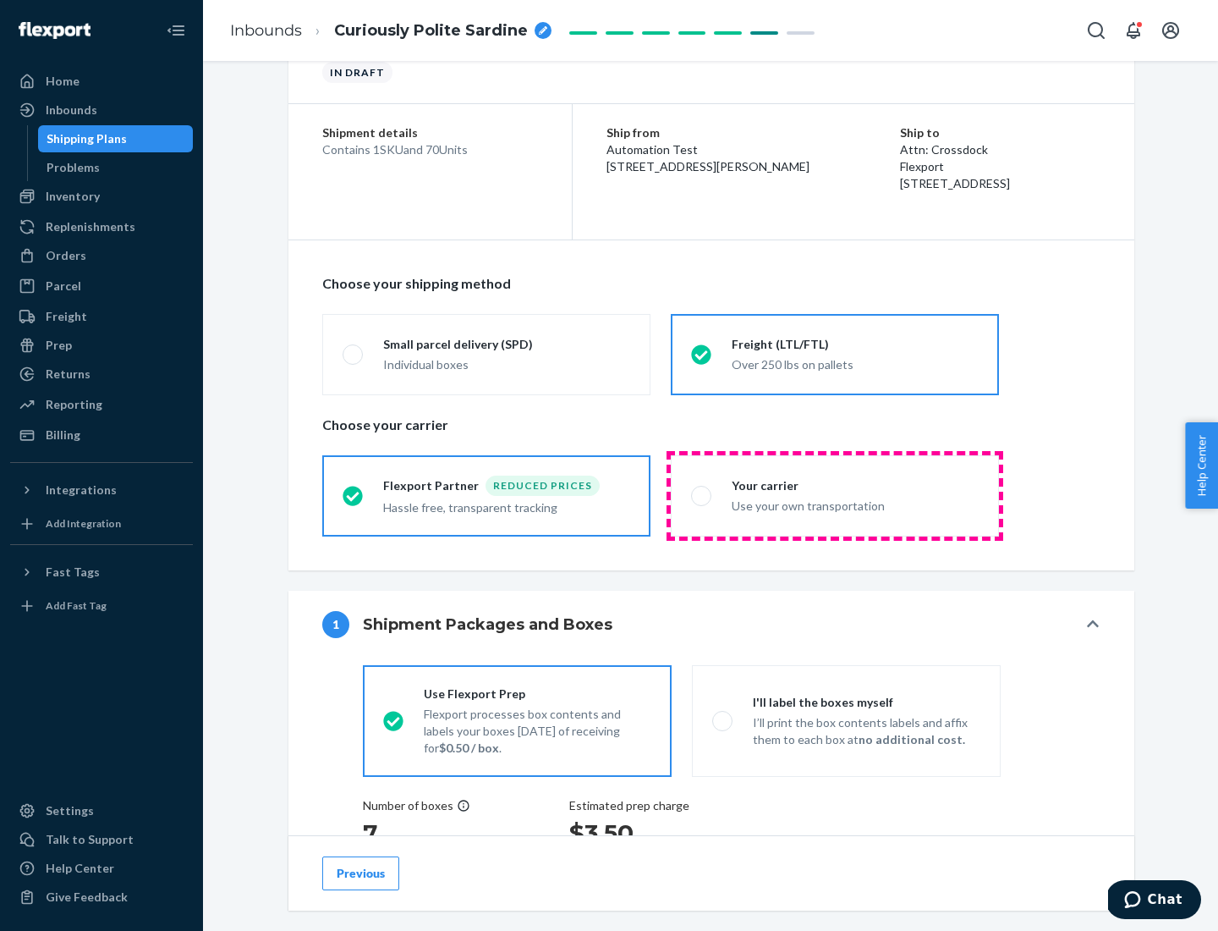
click at [835, 495] on div "Use your own transportation" at bounding box center [855, 504] width 247 height 20
click at [702, 495] on input "Your carrier Use your own transportation" at bounding box center [696, 495] width 11 height 11
radio input "true"
radio input "false"
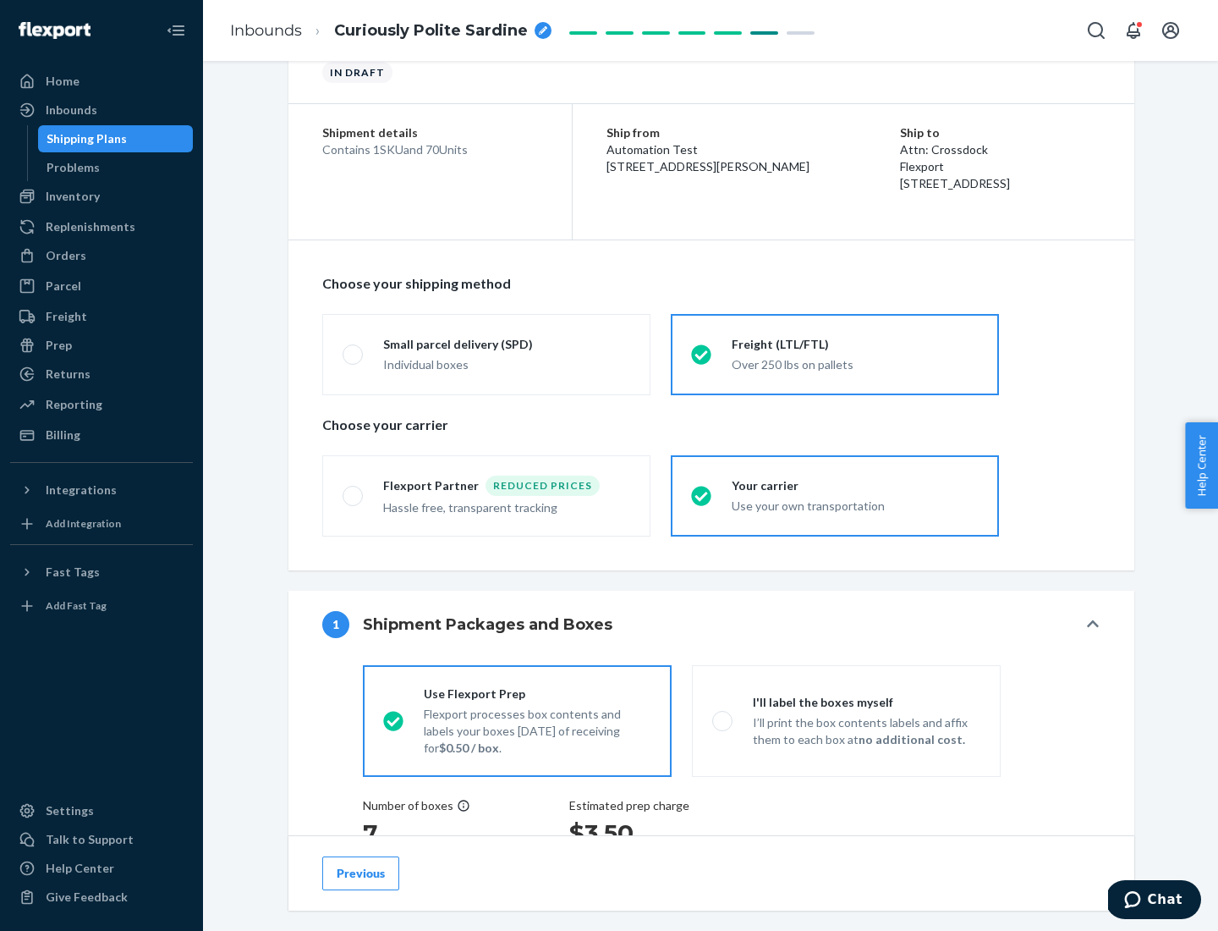
scroll to position [319, 0]
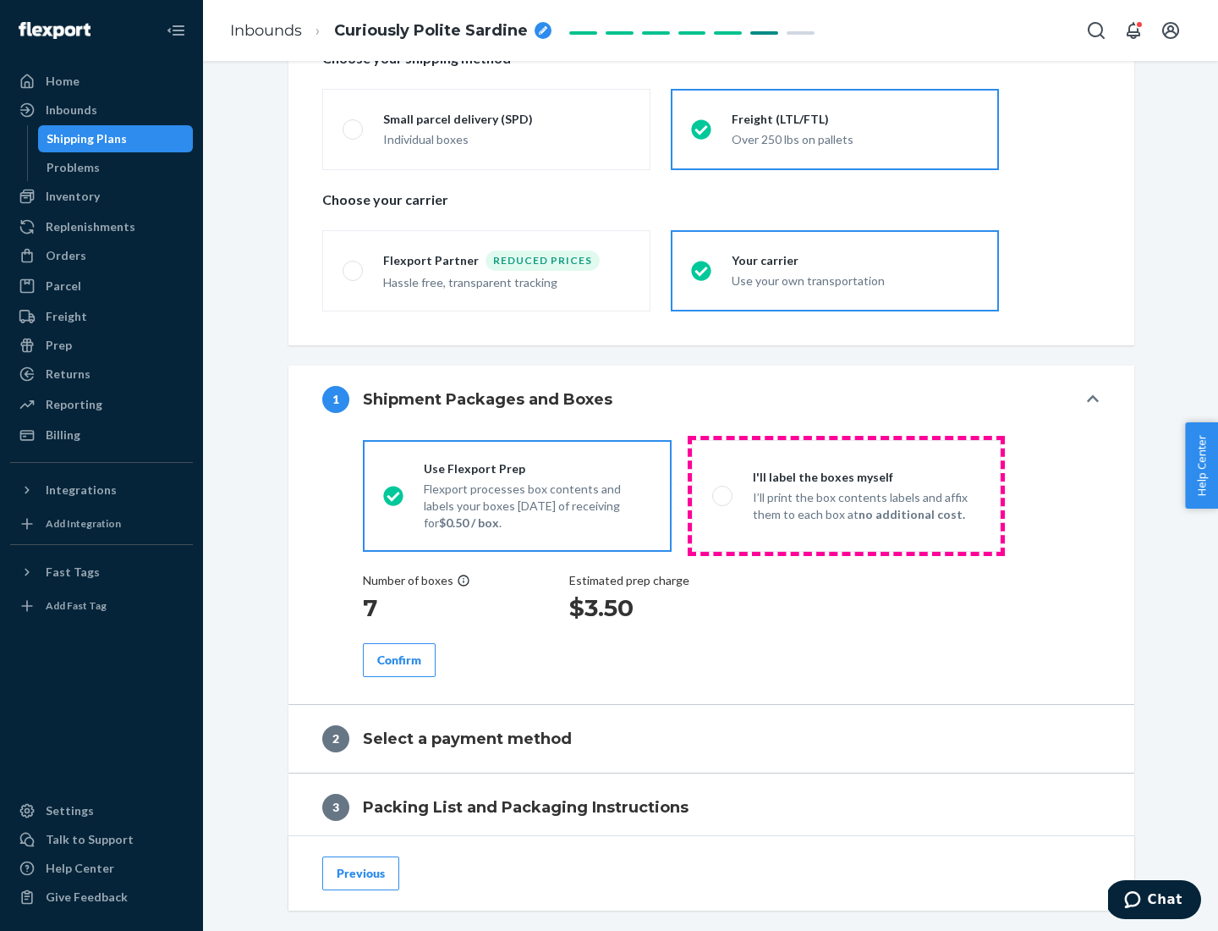
click at [846, 495] on p "I’ll print the box contents labels and affix them to each box at no additional …" at bounding box center [867, 506] width 228 height 34
click at [723, 495] on input "I'll label the boxes myself I’ll print the box contents labels and affix them t…" at bounding box center [717, 495] width 11 height 11
radio input "true"
radio input "false"
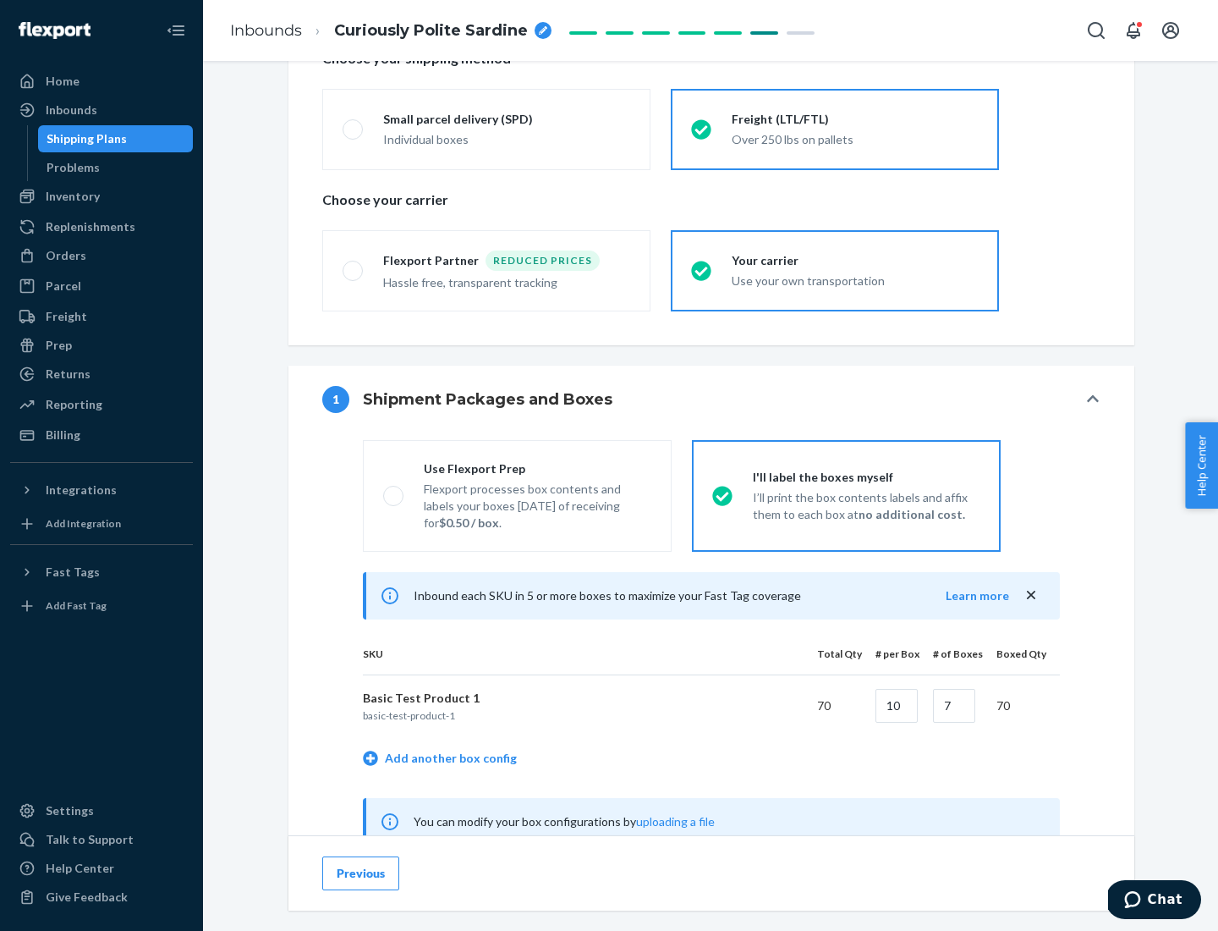
scroll to position [529, 0]
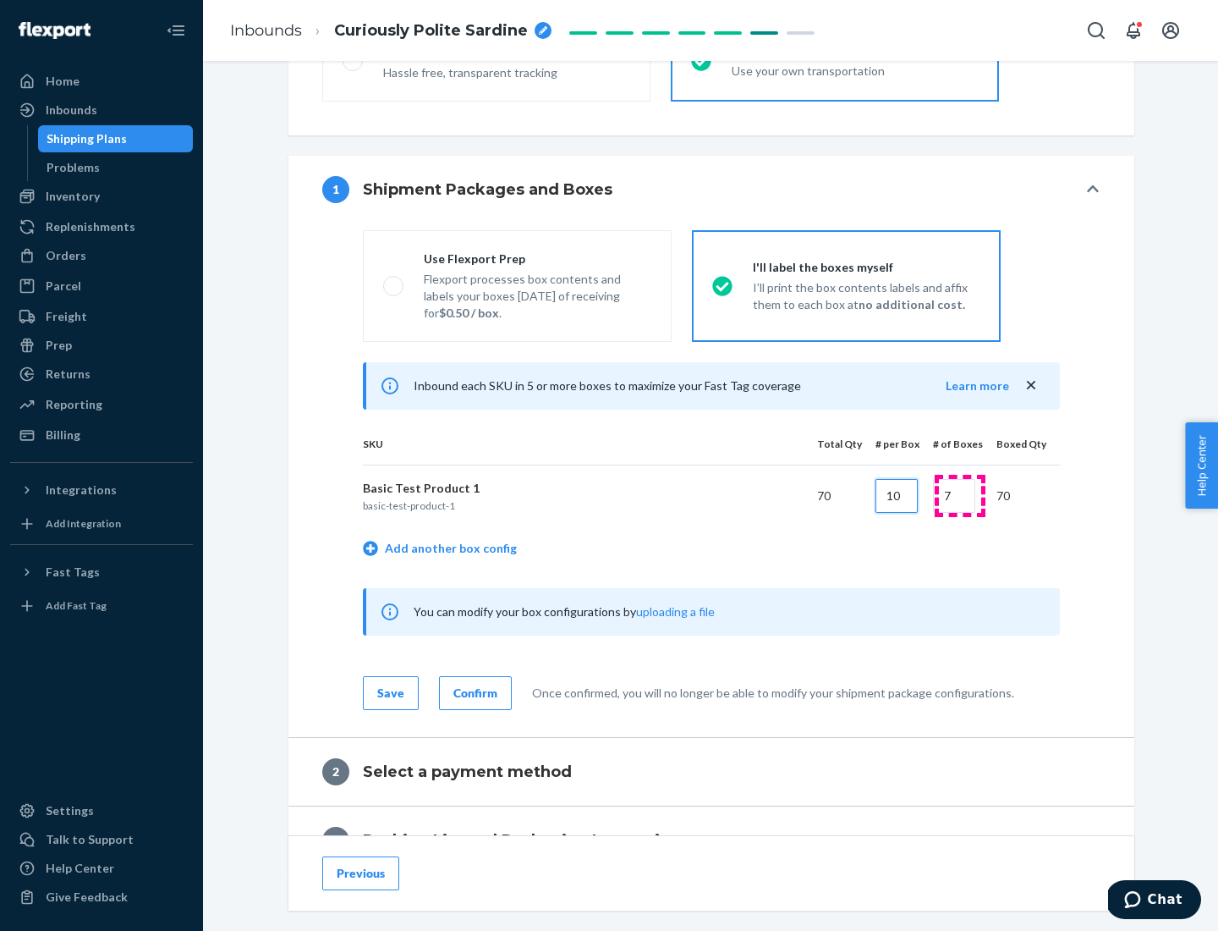
type input "10"
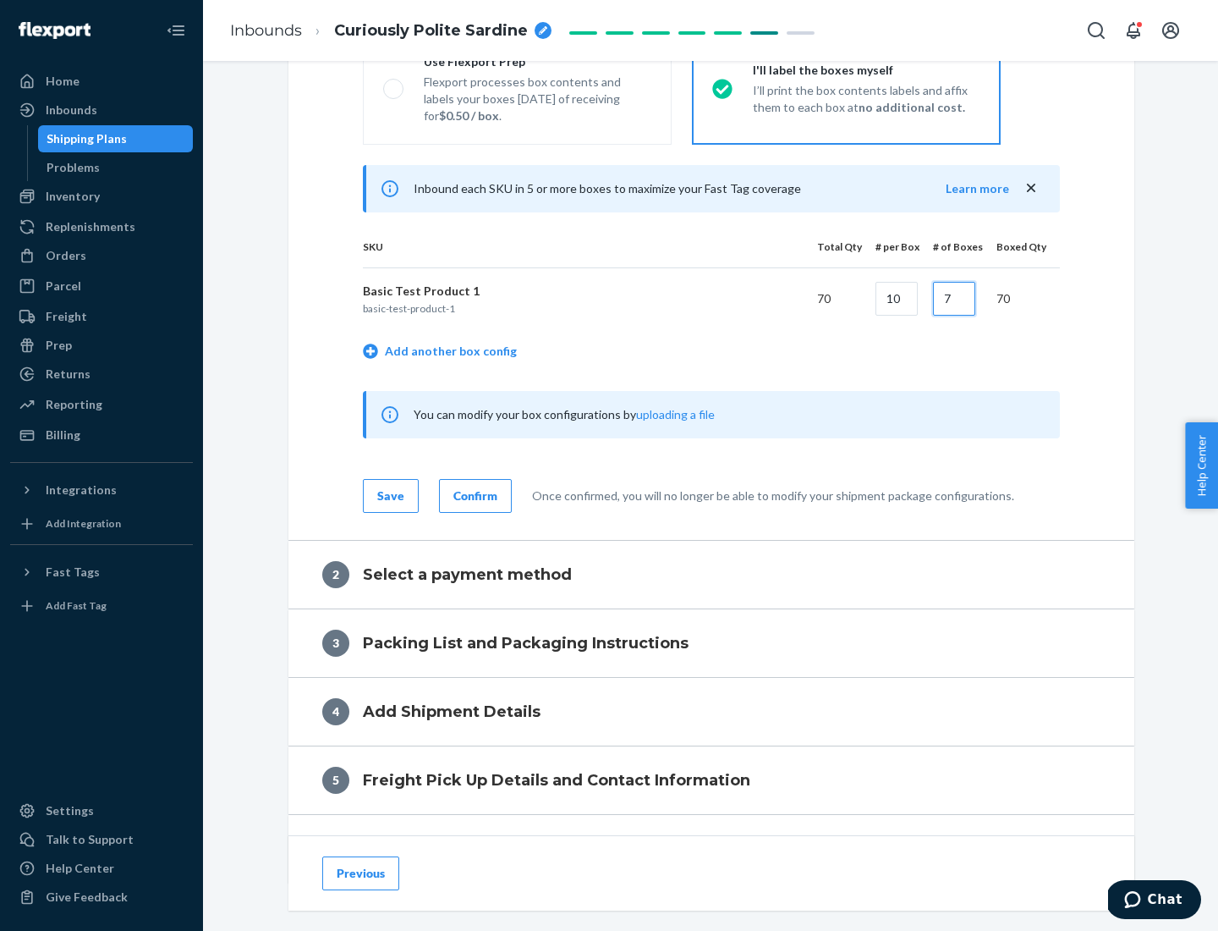
type input "7"
click at [473, 495] on div "Confirm" at bounding box center [476, 495] width 44 height 17
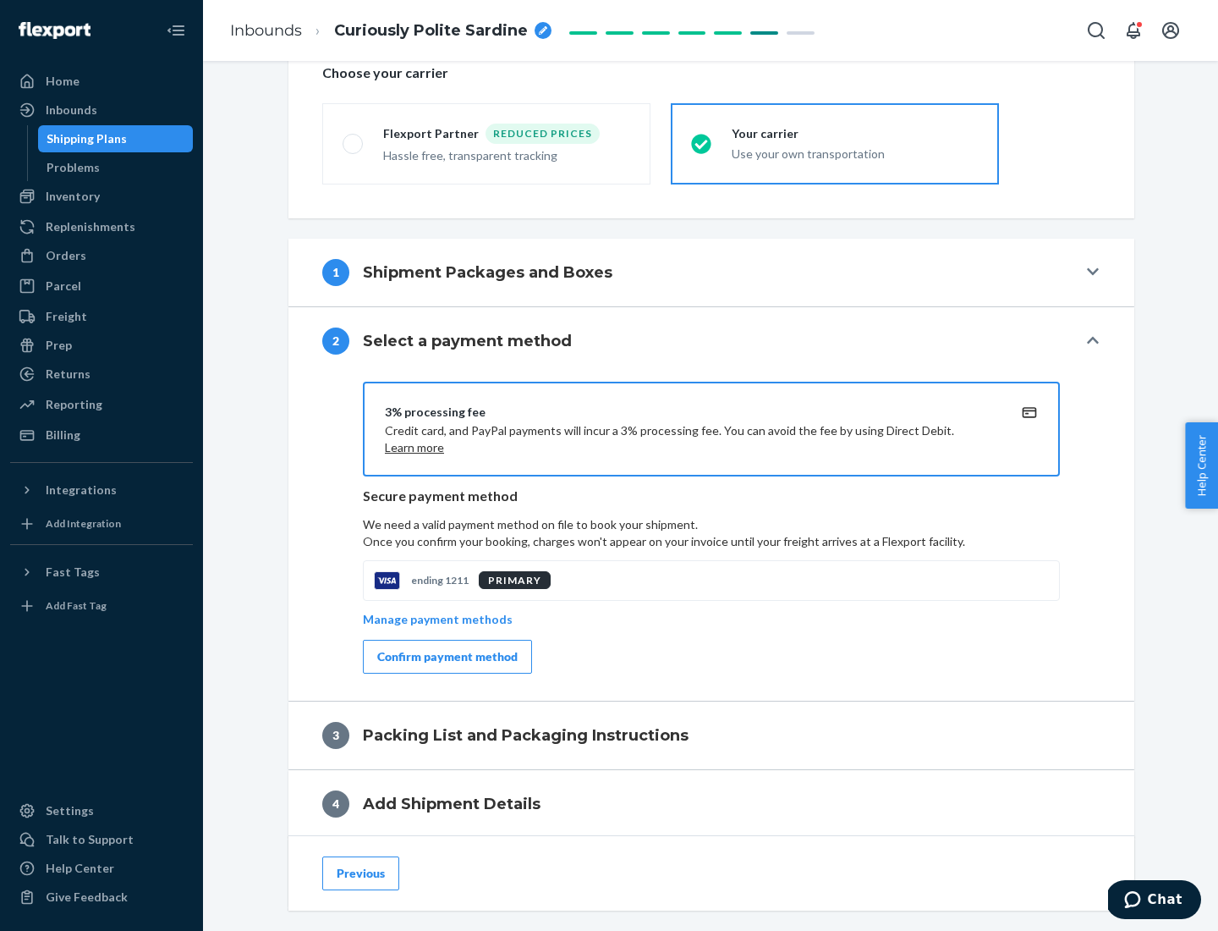
scroll to position [607, 0]
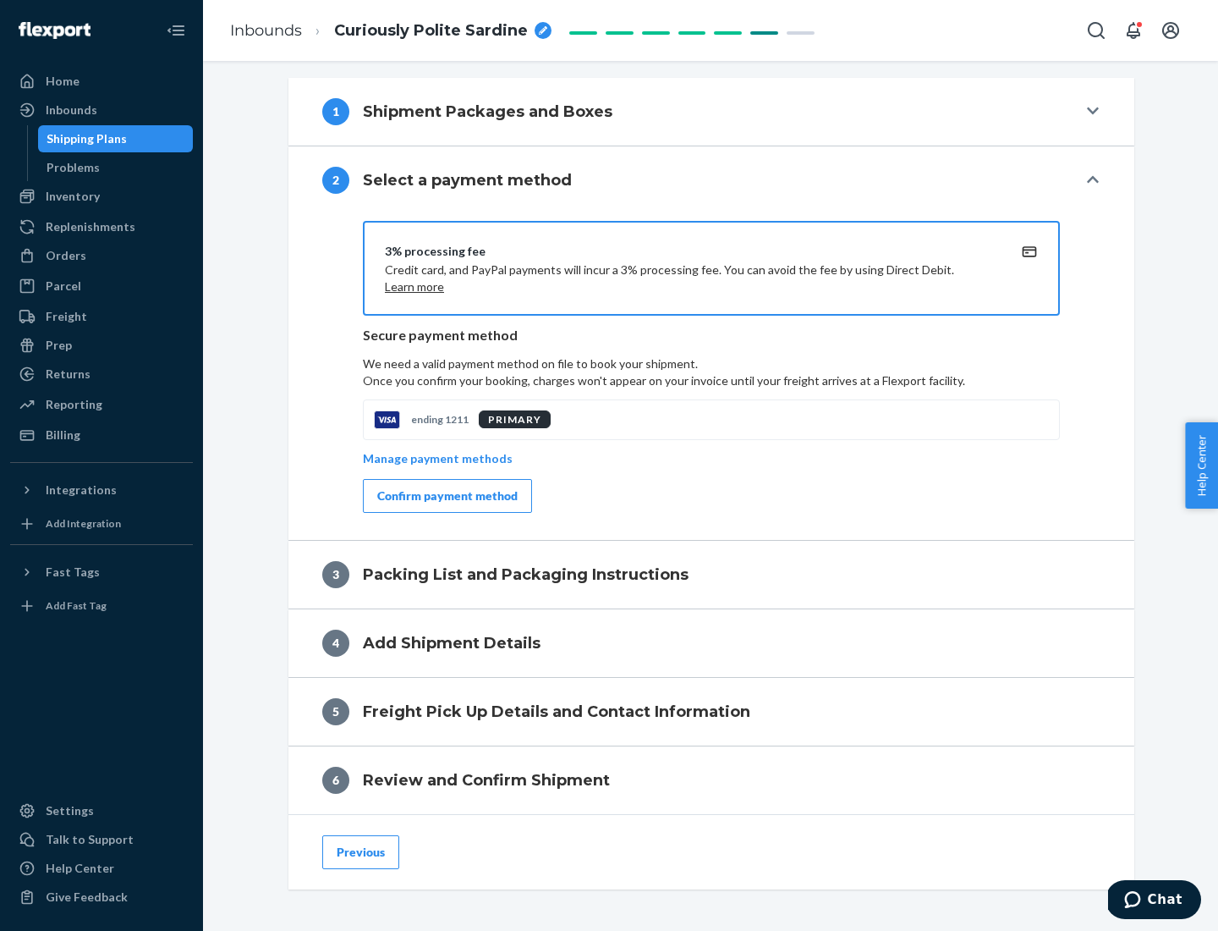
click at [446, 496] on div "Confirm payment method" at bounding box center [447, 495] width 140 height 17
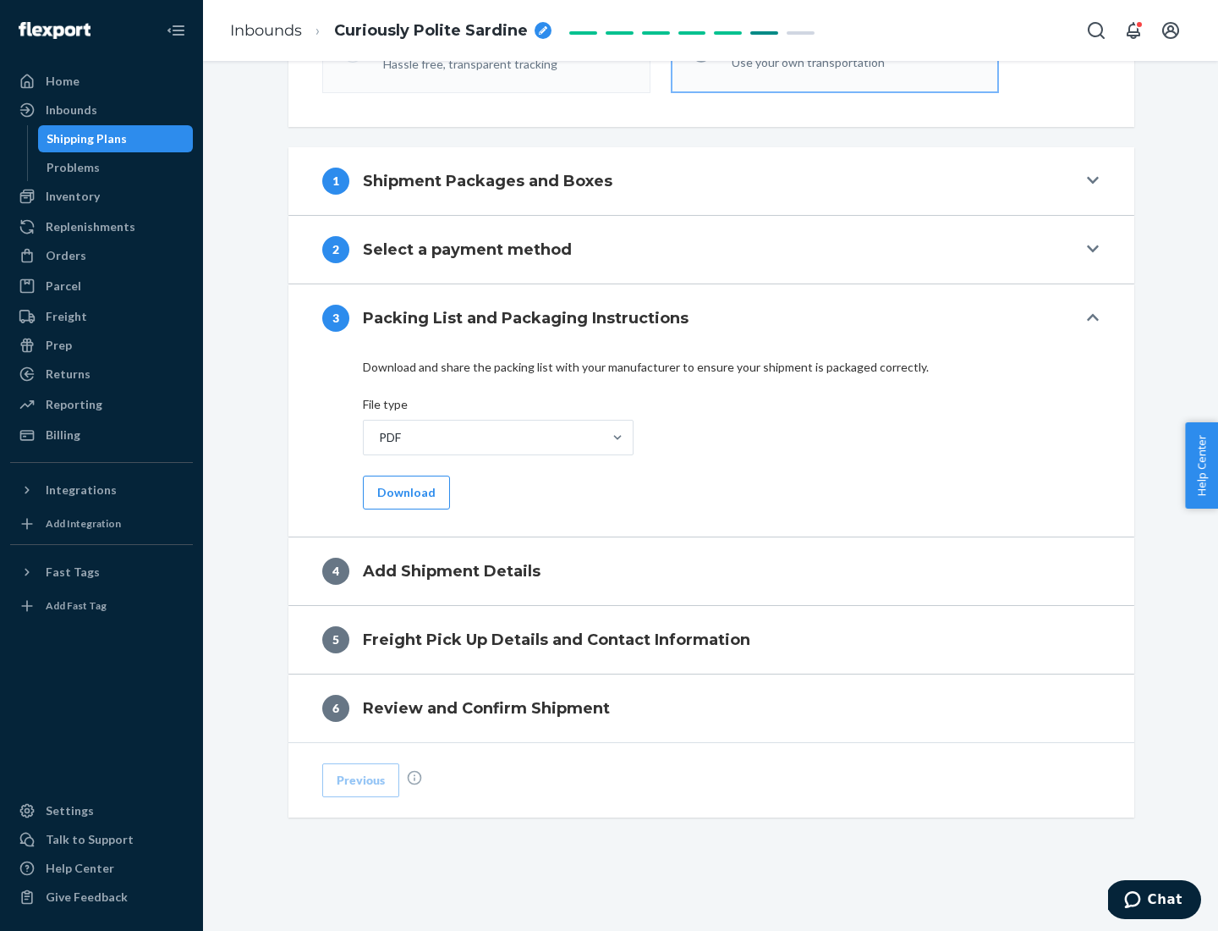
scroll to position [534, 0]
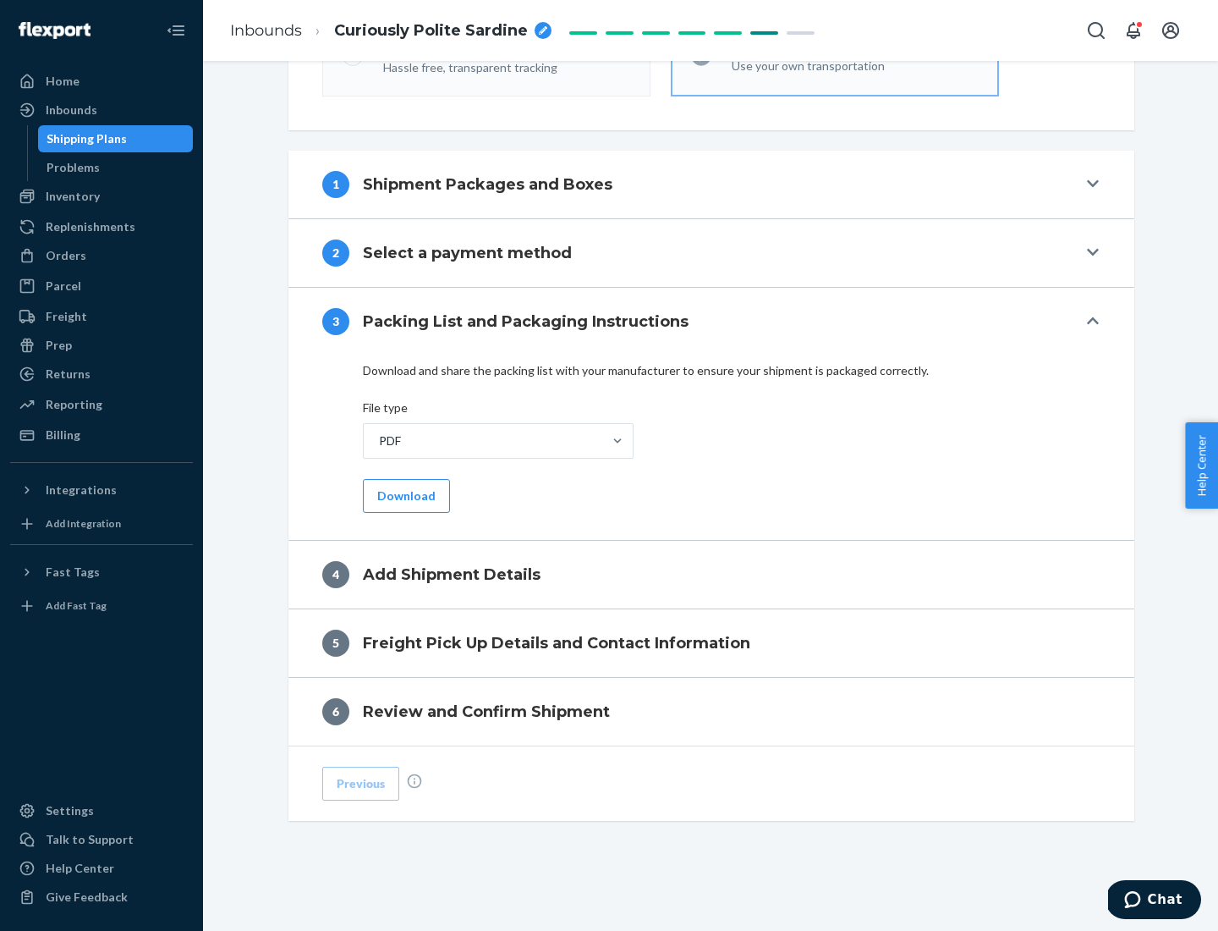
click at [404, 495] on button "Download" at bounding box center [406, 496] width 87 height 34
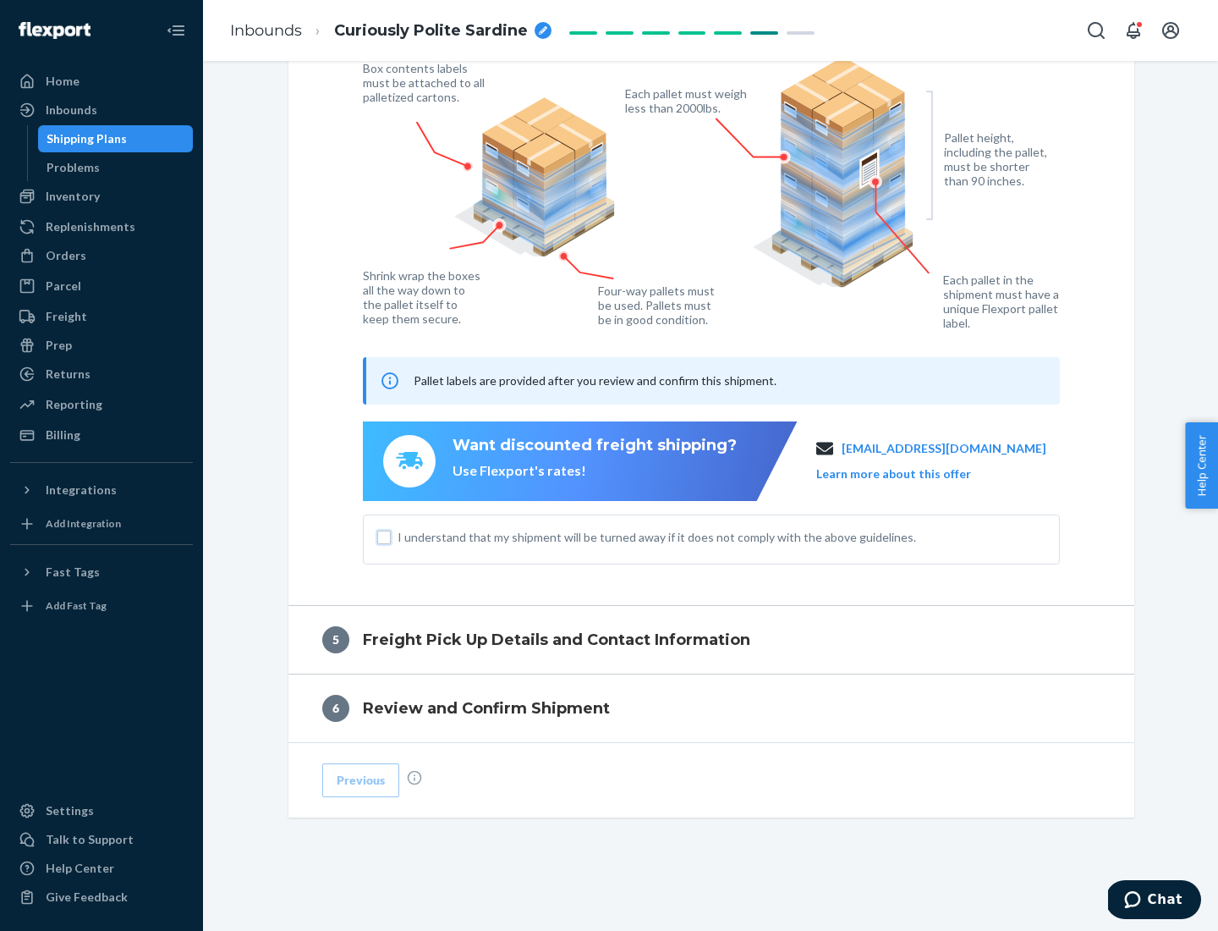
click at [384, 536] on input "I understand that my shipment will be turned away if it does not comply with th…" at bounding box center [384, 538] width 14 height 14
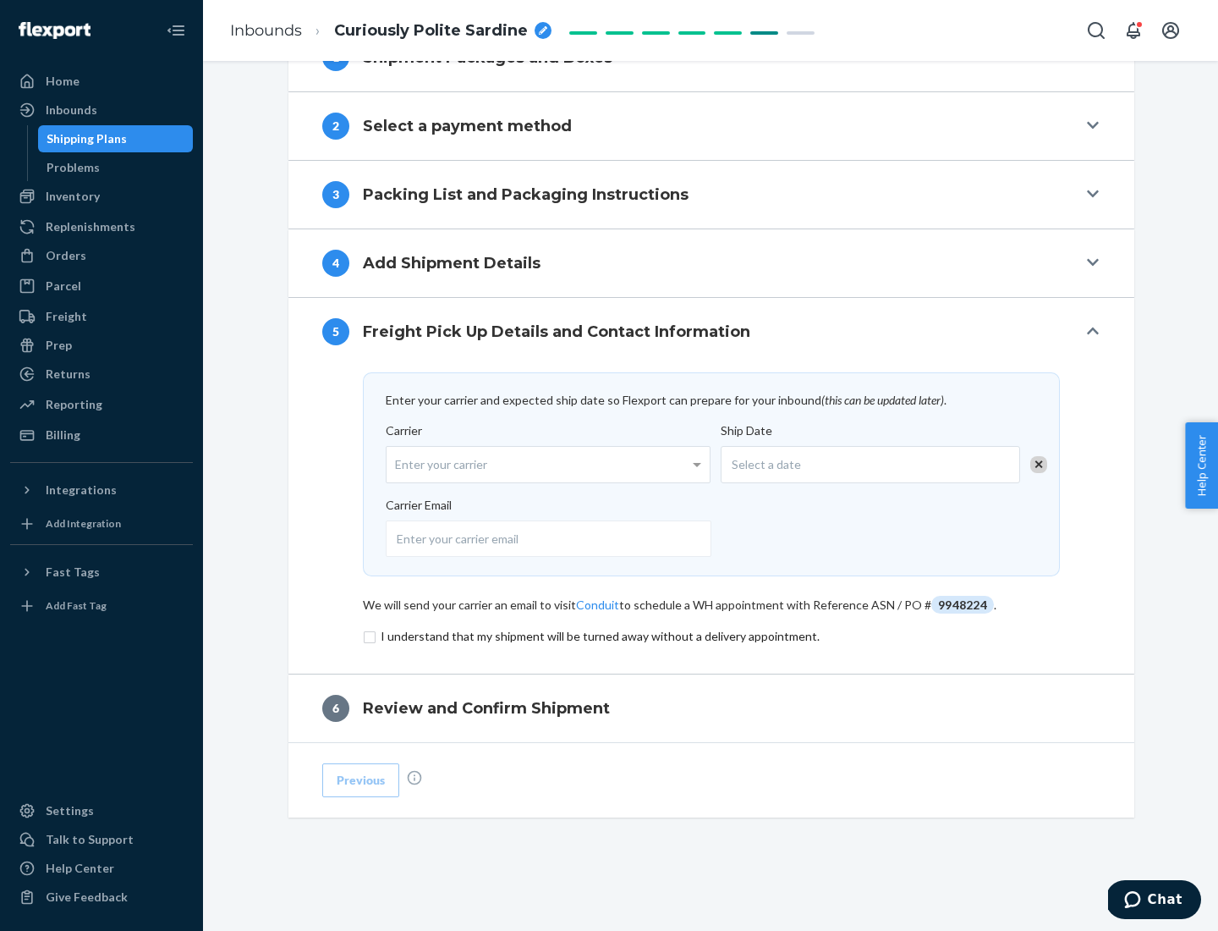
scroll to position [661, 0]
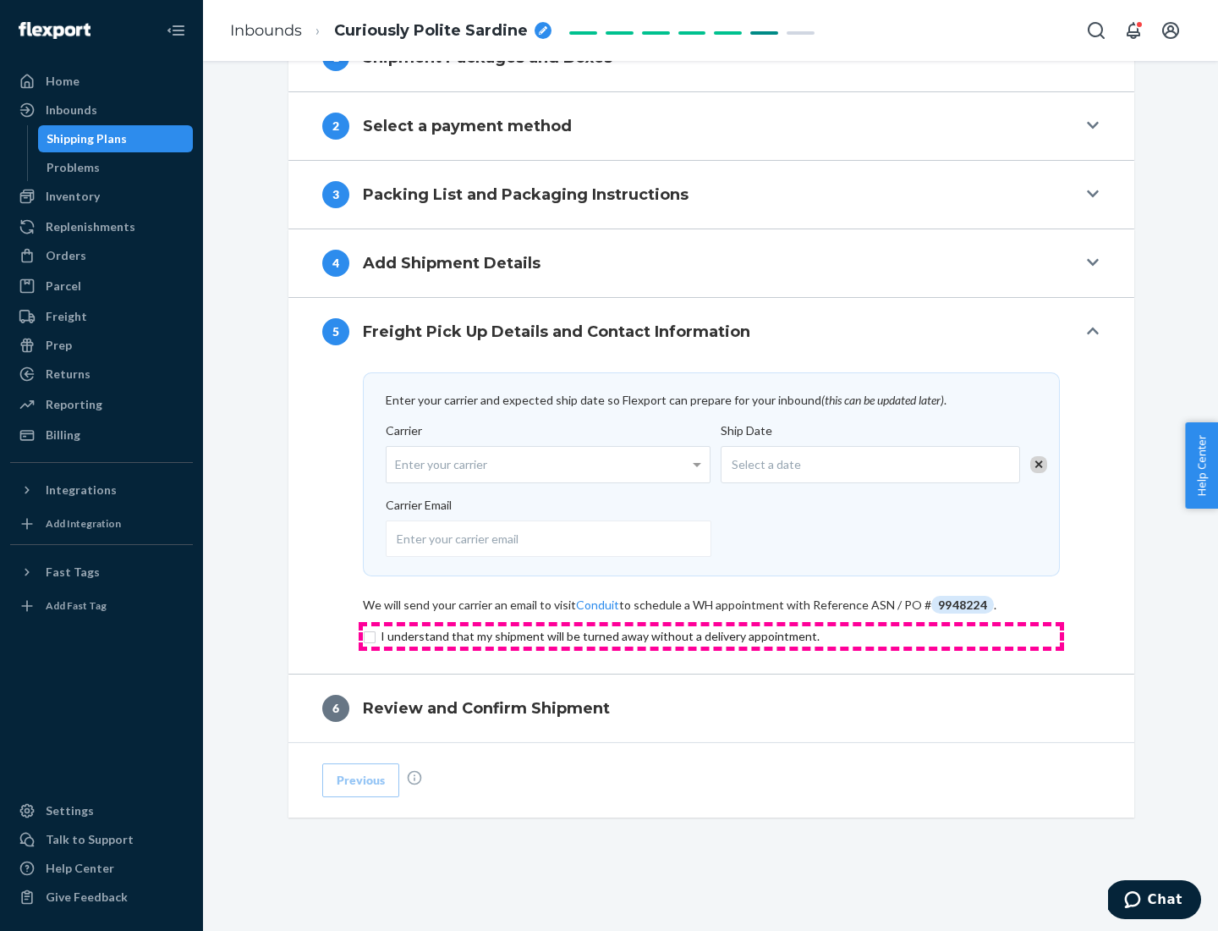
click at [712, 635] on input "checkbox" at bounding box center [711, 636] width 697 height 20
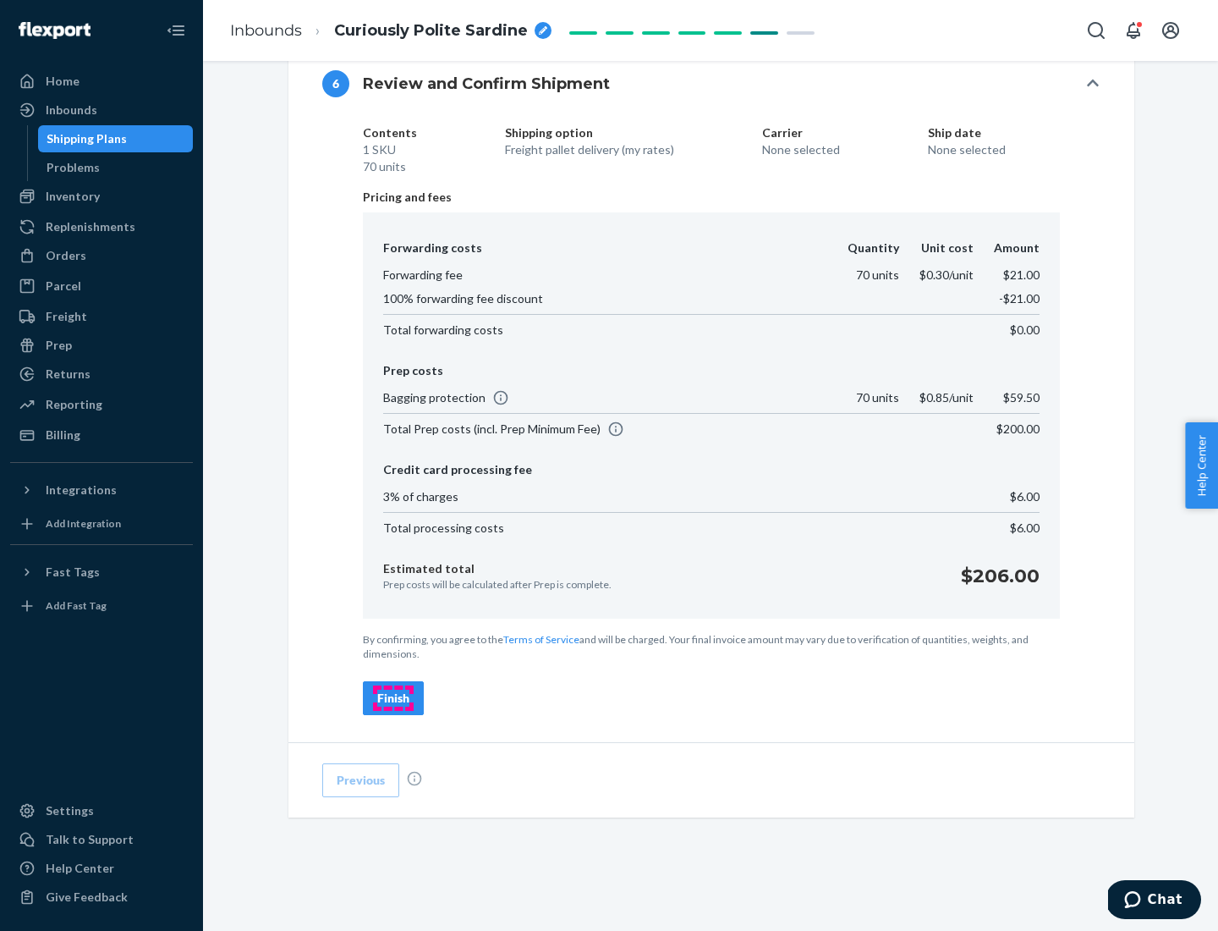
click at [393, 698] on div "Finish" at bounding box center [393, 698] width 32 height 17
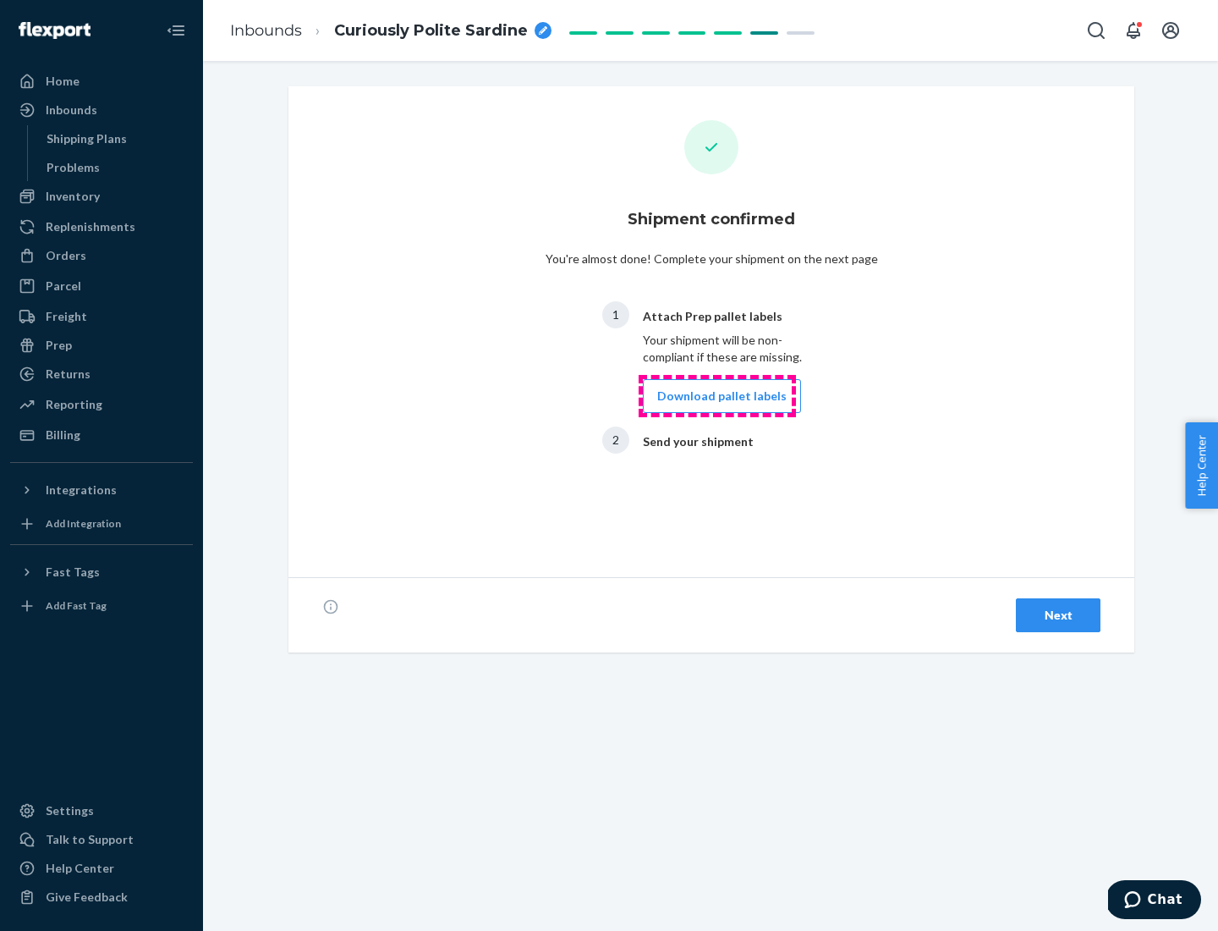
click at [718, 396] on button "Download pallet labels" at bounding box center [722, 396] width 158 height 34
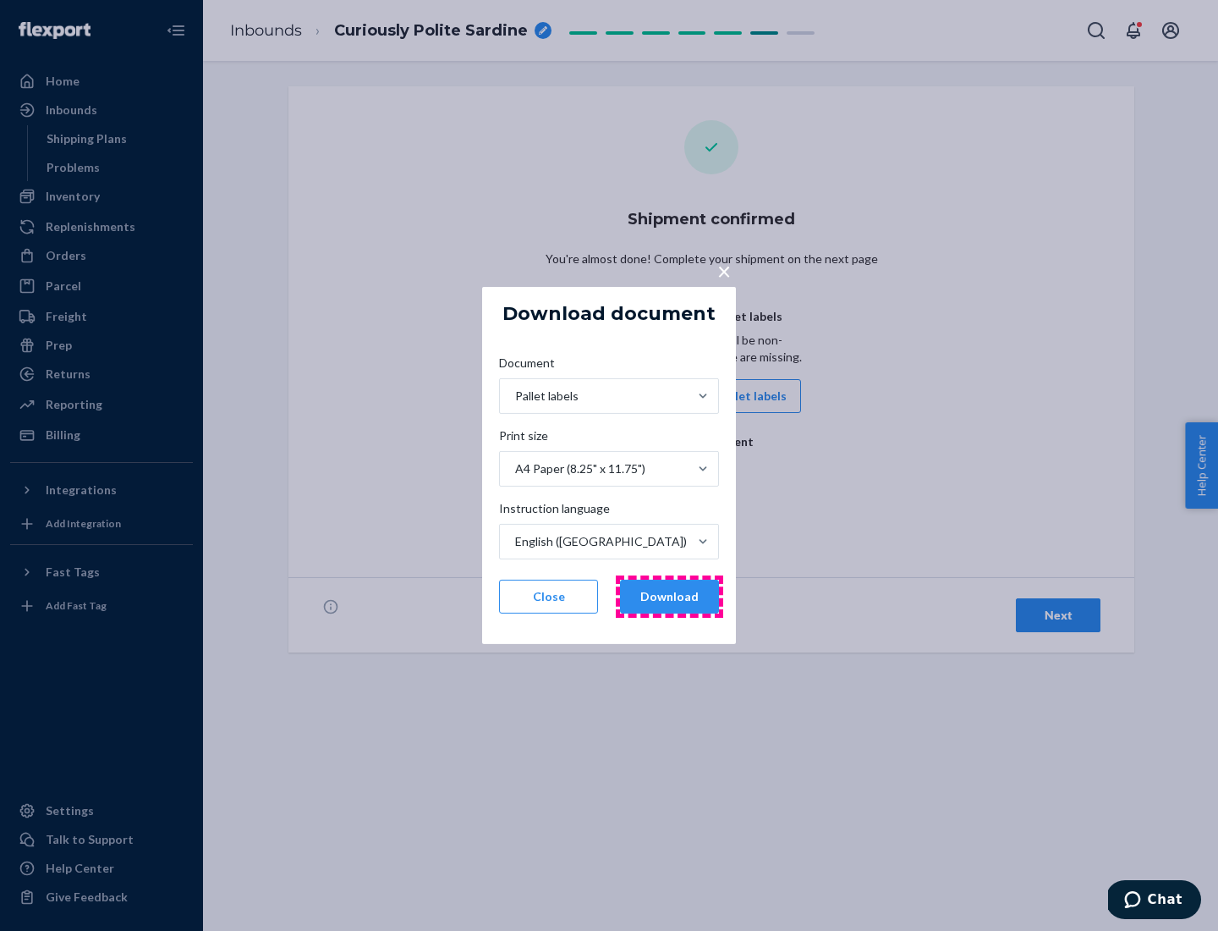
click at [669, 597] on button "Download" at bounding box center [669, 597] width 99 height 34
click at [723, 270] on span "×" at bounding box center [725, 270] width 14 height 29
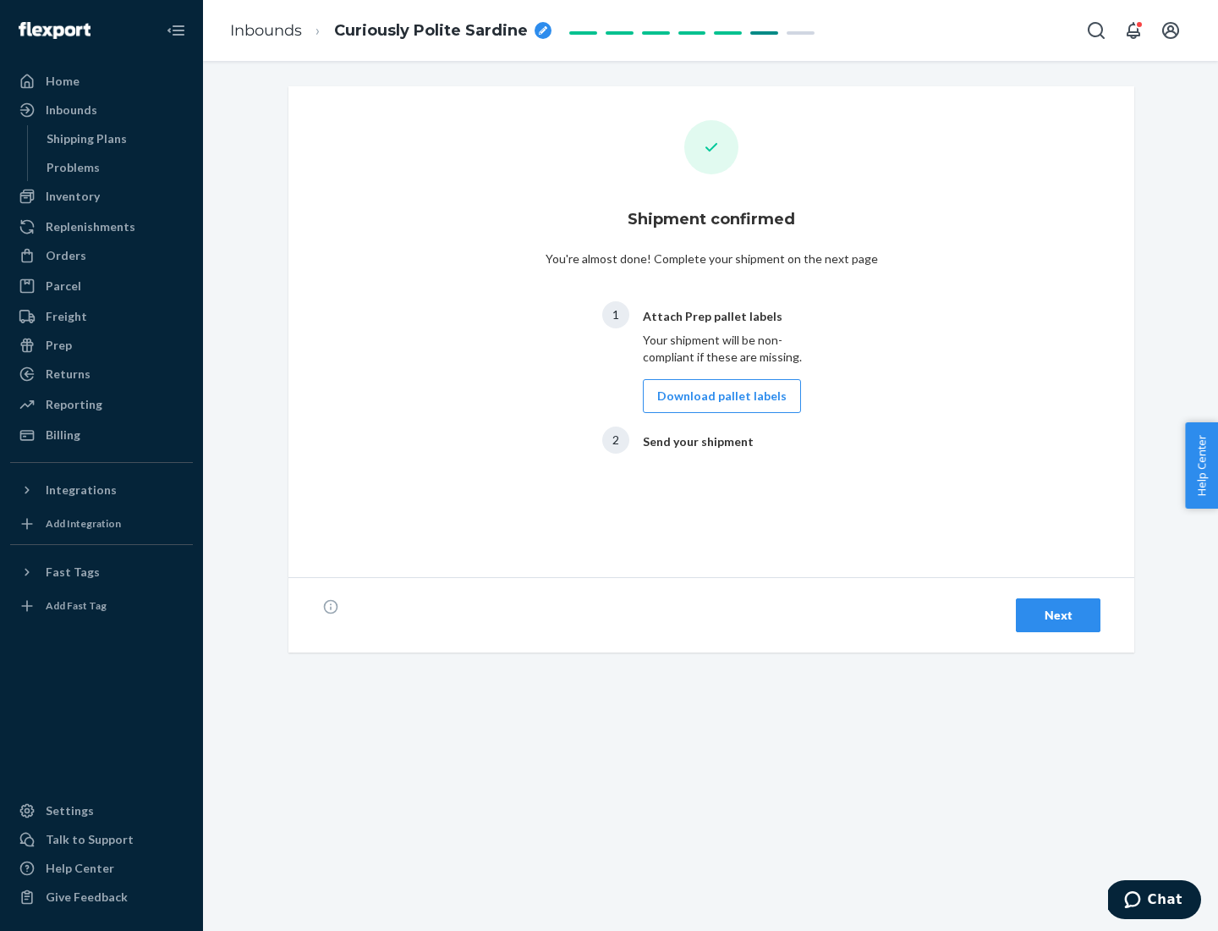
click at [1059, 615] on div "Next" at bounding box center [1059, 615] width 56 height 17
